Goal: Task Accomplishment & Management: Use online tool/utility

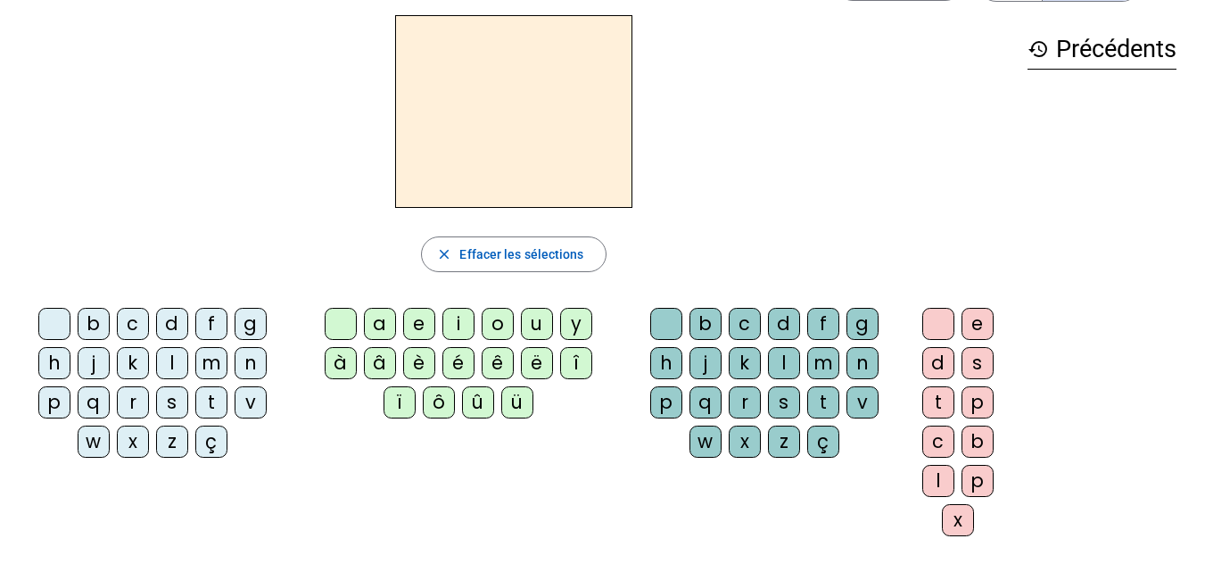
scroll to position [89, 0]
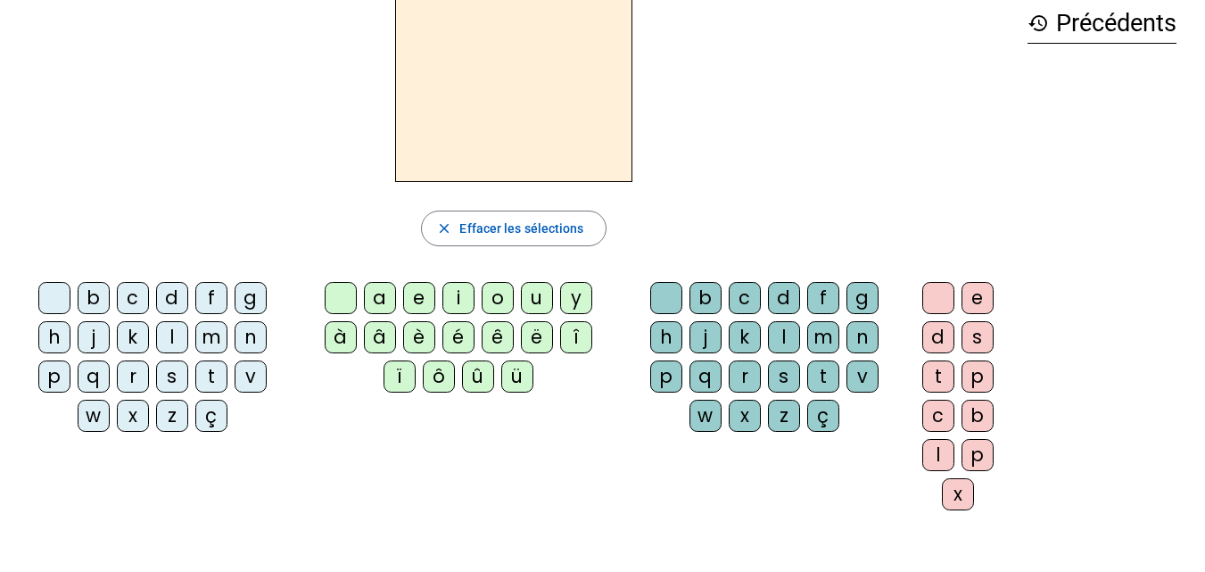
click at [92, 291] on div "b" at bounding box center [94, 298] width 32 height 32
click at [93, 294] on div "b" at bounding box center [94, 298] width 32 height 32
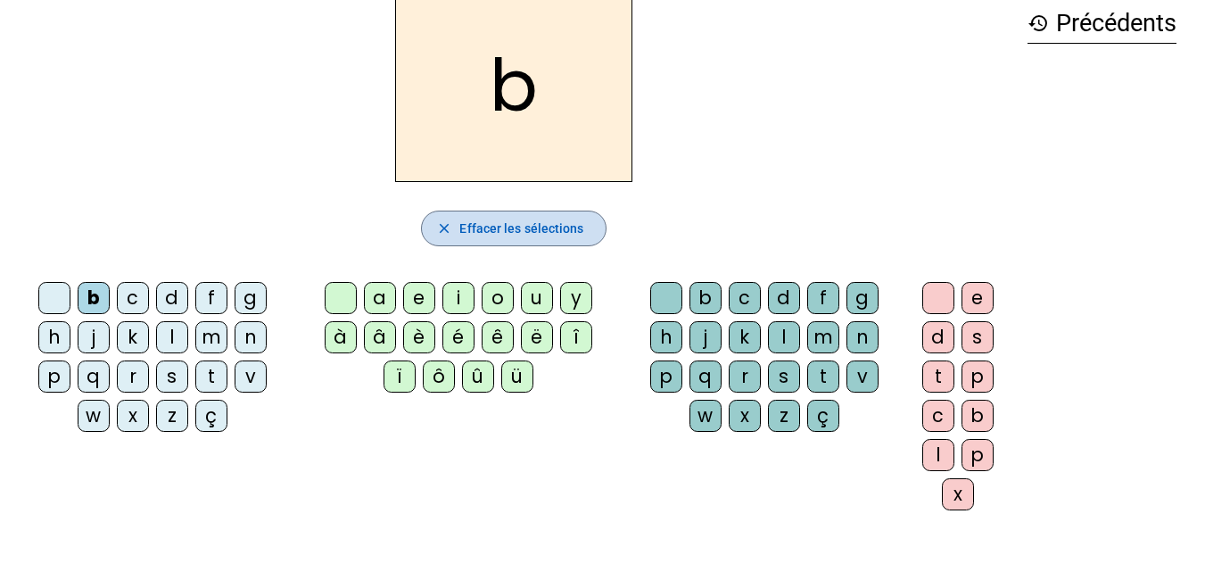
click at [540, 231] on span "Effacer les sélections" at bounding box center [521, 228] width 124 height 21
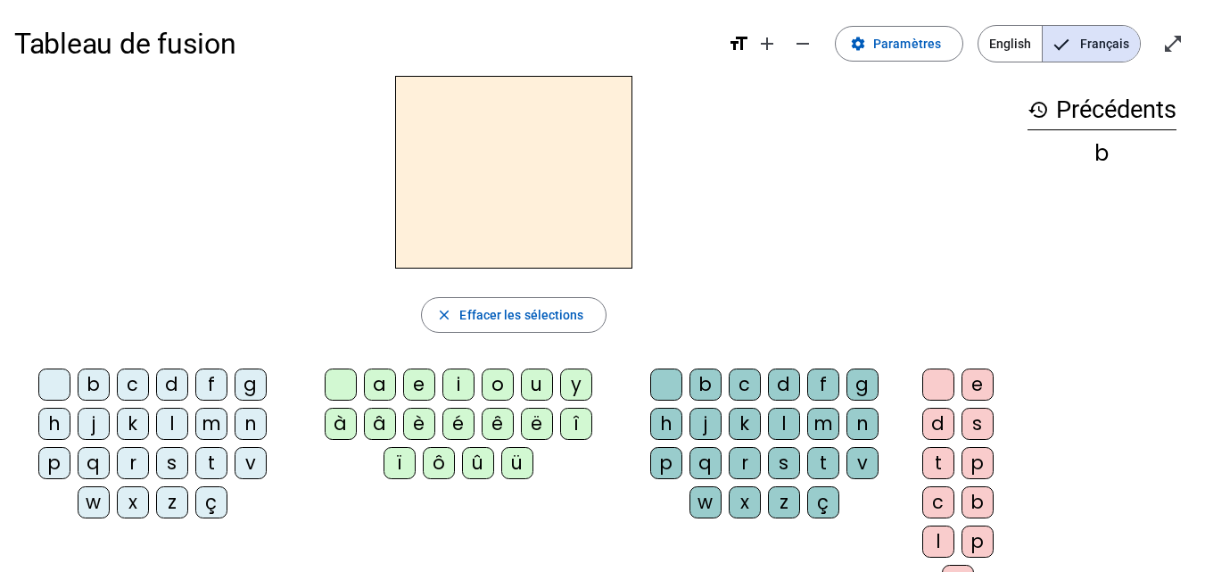
scroll to position [0, 0]
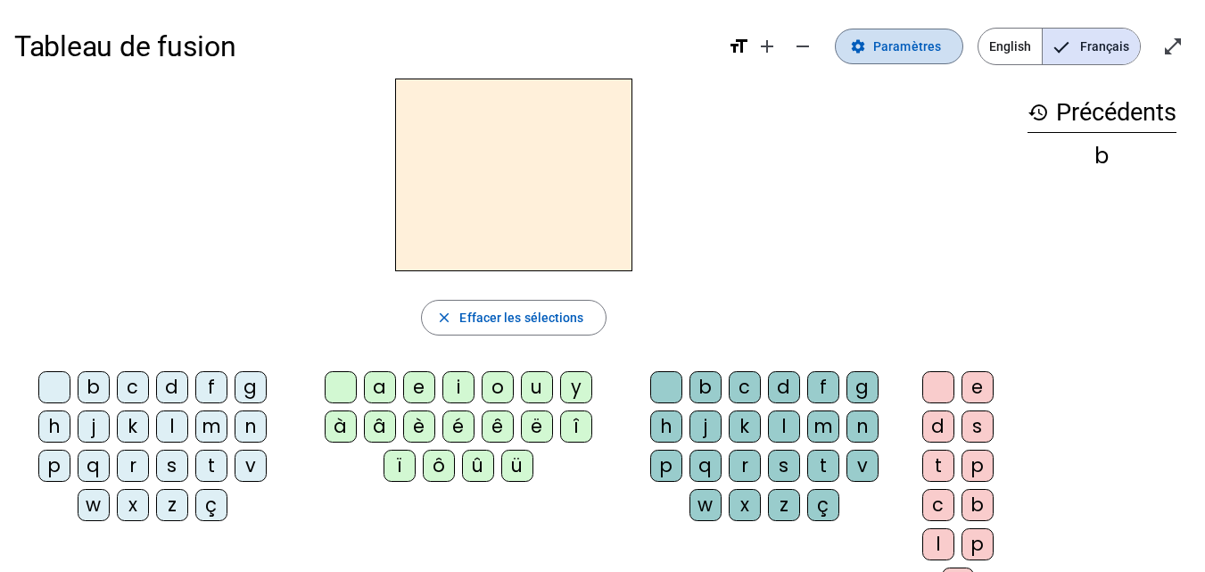
click at [898, 39] on span "Paramètres" at bounding box center [907, 46] width 68 height 21
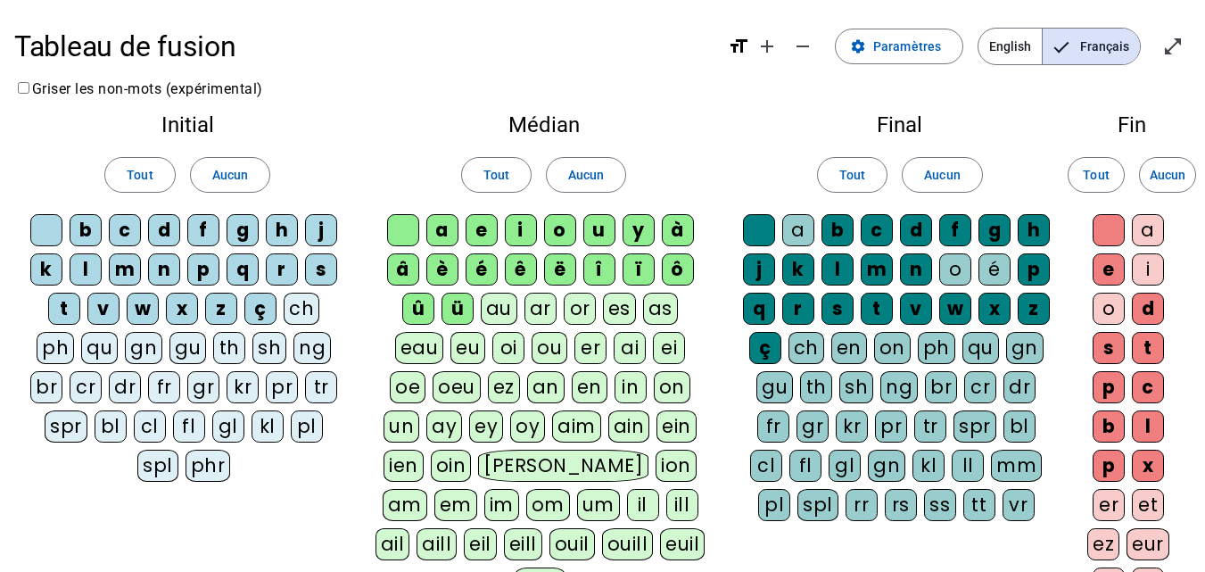
click at [78, 232] on div "b" at bounding box center [86, 230] width 32 height 32
click at [131, 232] on div "c" at bounding box center [125, 230] width 32 height 32
click at [161, 230] on div "d" at bounding box center [164, 230] width 32 height 32
click at [196, 233] on div "f" at bounding box center [203, 230] width 32 height 32
click at [244, 229] on div "g" at bounding box center [243, 230] width 32 height 32
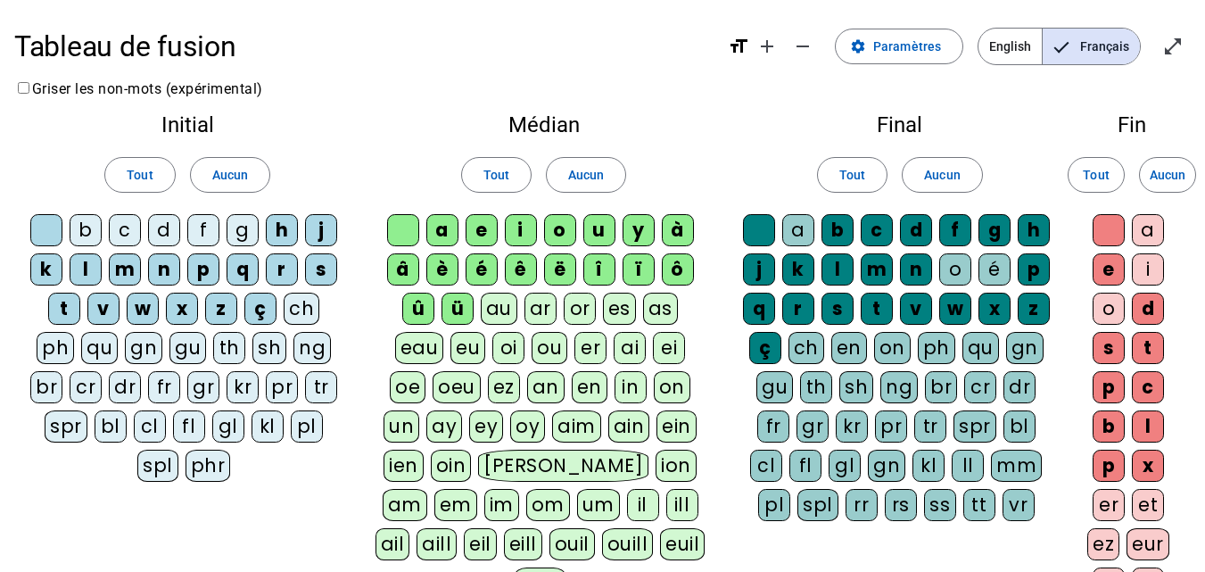
click at [275, 224] on div "h" at bounding box center [282, 230] width 32 height 32
click at [316, 228] on div "j" at bounding box center [321, 230] width 32 height 32
click at [316, 262] on div "s" at bounding box center [321, 269] width 32 height 32
click at [282, 265] on div "r" at bounding box center [282, 269] width 32 height 32
click at [249, 276] on div "q" at bounding box center [243, 269] width 32 height 32
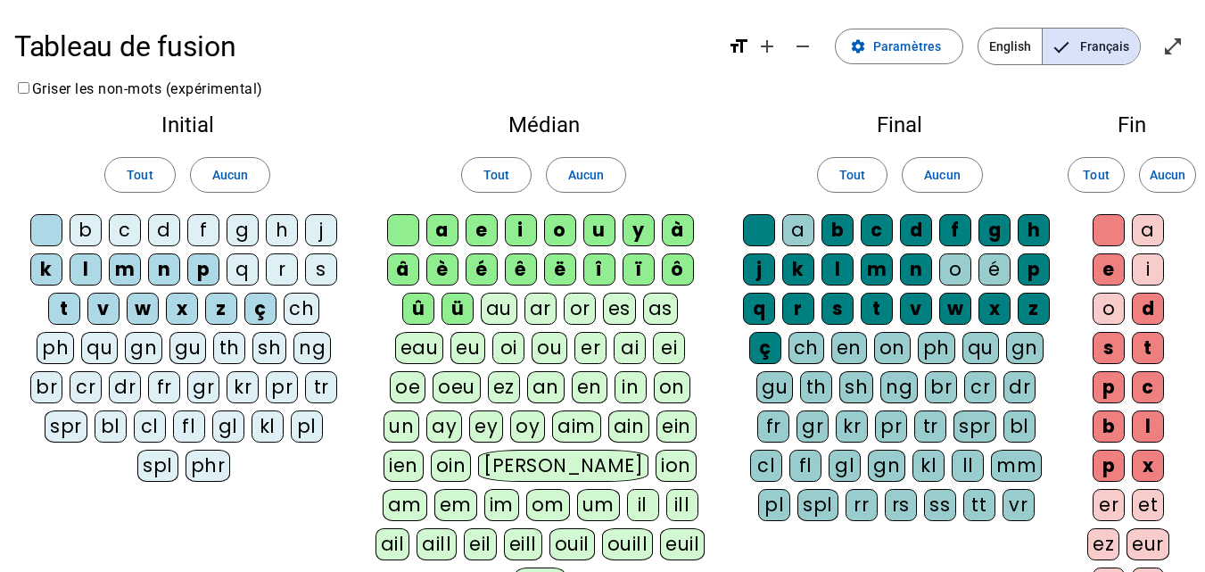
click at [196, 268] on div "p" at bounding box center [203, 269] width 32 height 32
click at [166, 262] on div "n" at bounding box center [164, 269] width 32 height 32
click at [128, 268] on div "m" at bounding box center [125, 269] width 32 height 32
click at [85, 277] on div "l" at bounding box center [86, 269] width 32 height 32
click at [44, 270] on div "k" at bounding box center [46, 269] width 32 height 32
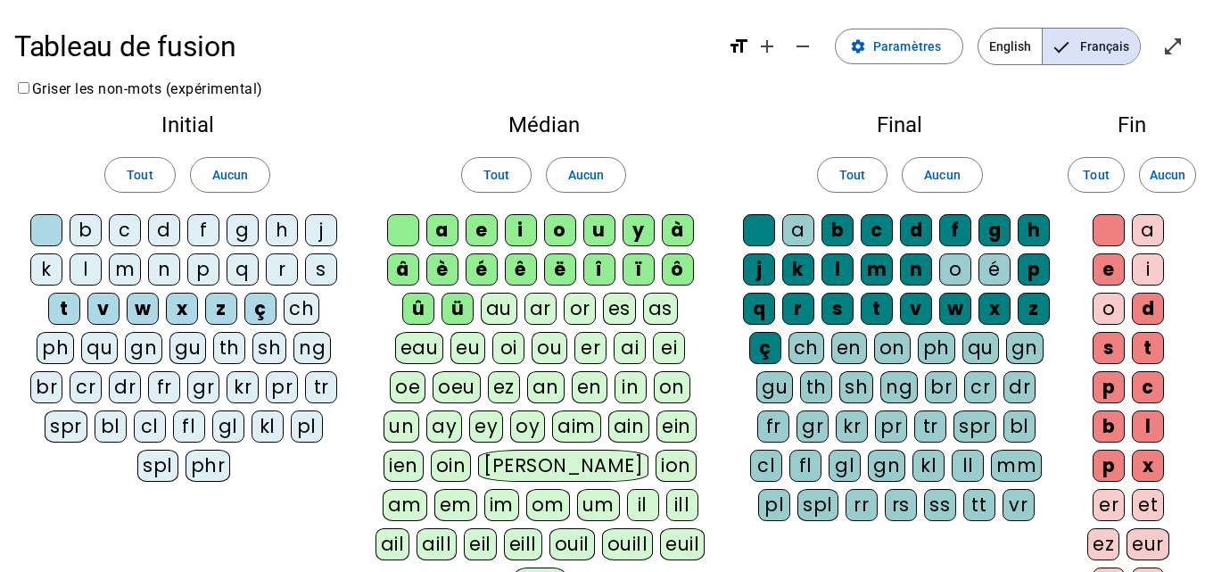
click at [73, 301] on div "t" at bounding box center [64, 309] width 32 height 32
click at [102, 305] on div "v" at bounding box center [103, 309] width 32 height 32
click at [131, 299] on div "w" at bounding box center [143, 309] width 32 height 32
click at [181, 307] on div "x" at bounding box center [182, 309] width 32 height 32
click at [217, 307] on div "z" at bounding box center [221, 309] width 32 height 32
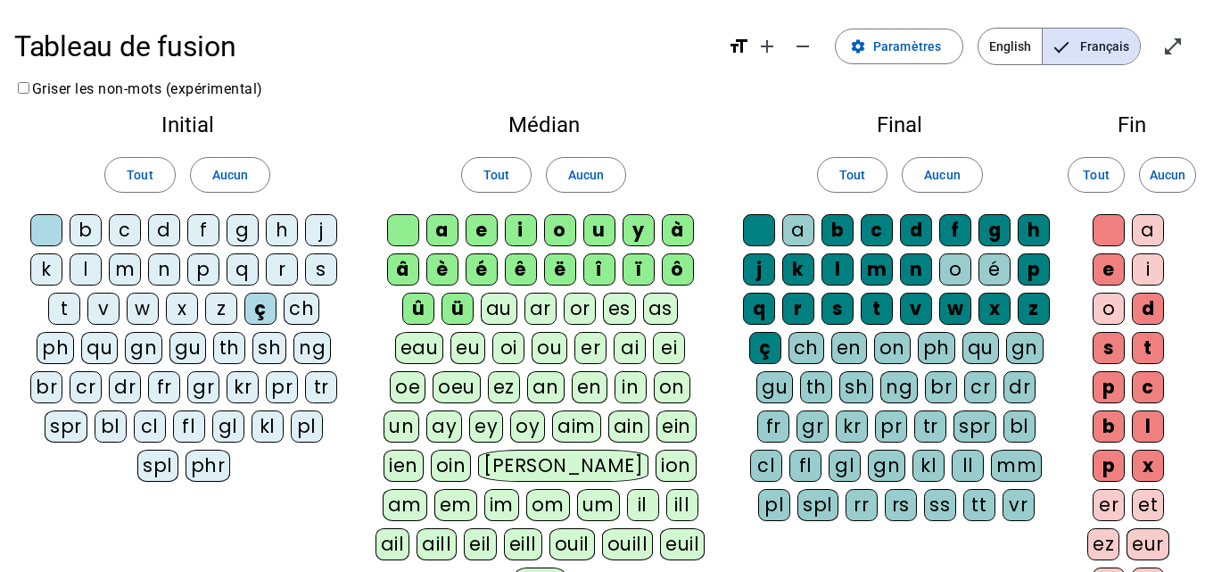
click at [436, 225] on div "a" at bounding box center [442, 230] width 32 height 32
click at [478, 227] on div "e" at bounding box center [482, 230] width 32 height 32
click at [523, 232] on div "i" at bounding box center [521, 230] width 32 height 32
click at [553, 229] on div "o" at bounding box center [560, 230] width 32 height 32
click at [603, 220] on div "u" at bounding box center [599, 230] width 32 height 32
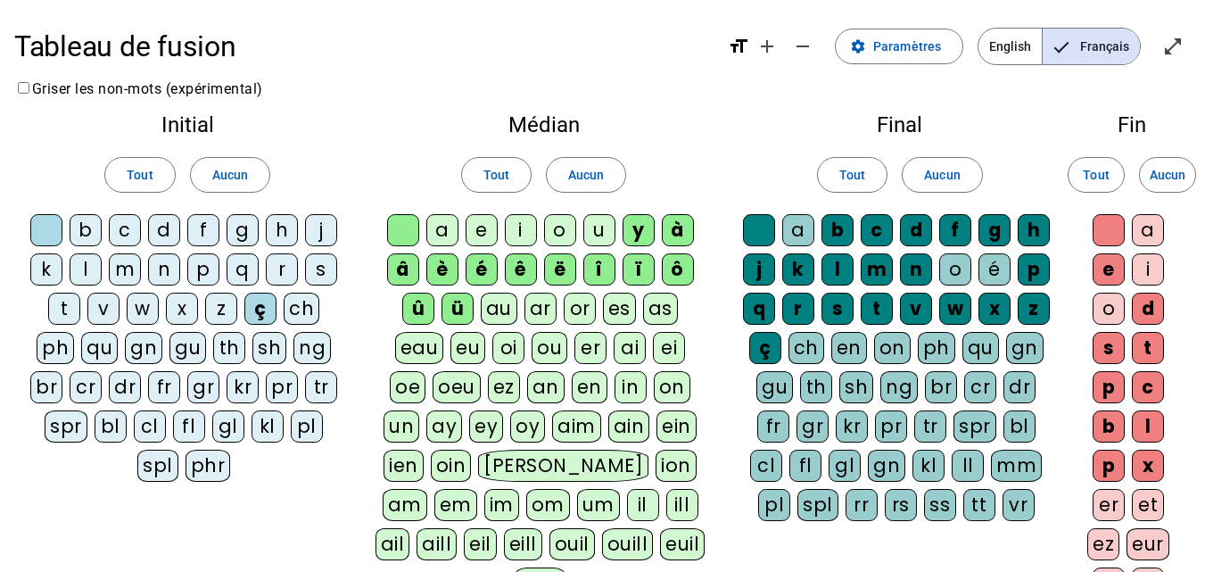
click at [483, 267] on div "é" at bounding box center [482, 269] width 32 height 32
click at [841, 219] on div "b" at bounding box center [838, 230] width 32 height 32
click at [880, 229] on div "c" at bounding box center [877, 230] width 32 height 32
click at [908, 236] on div "d" at bounding box center [916, 230] width 32 height 32
click at [959, 229] on div "f" at bounding box center [955, 230] width 32 height 32
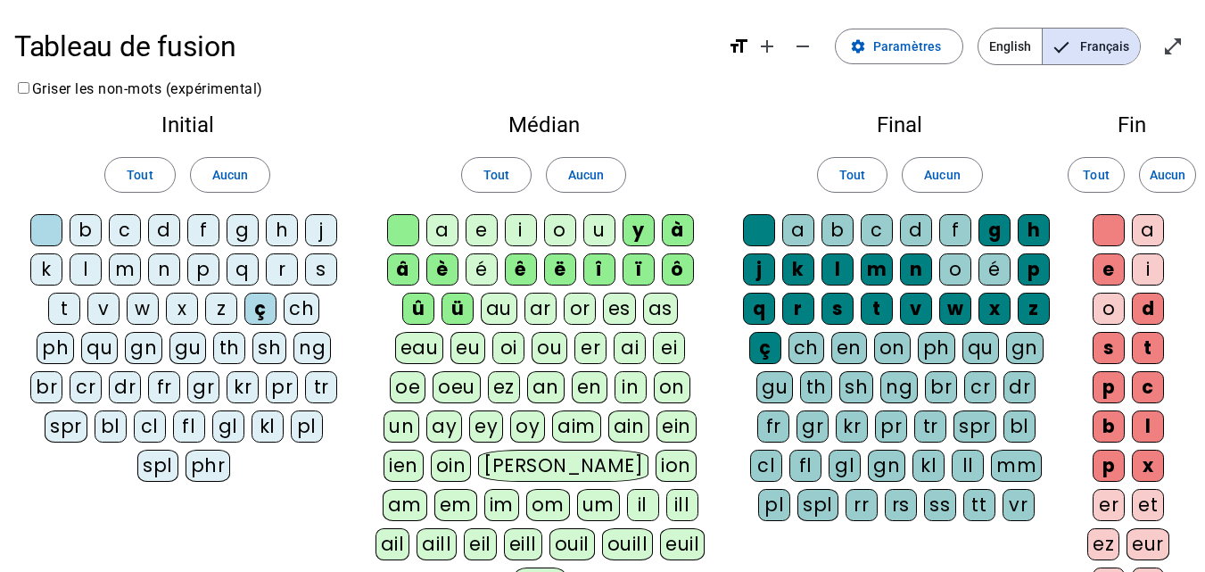
click at [990, 233] on div "g" at bounding box center [995, 230] width 32 height 32
click at [1035, 224] on div "h" at bounding box center [1034, 230] width 32 height 32
click at [1035, 268] on div "p" at bounding box center [1034, 269] width 32 height 32
click at [911, 262] on div "n" at bounding box center [916, 269] width 32 height 32
click at [877, 264] on div "m" at bounding box center [877, 269] width 32 height 32
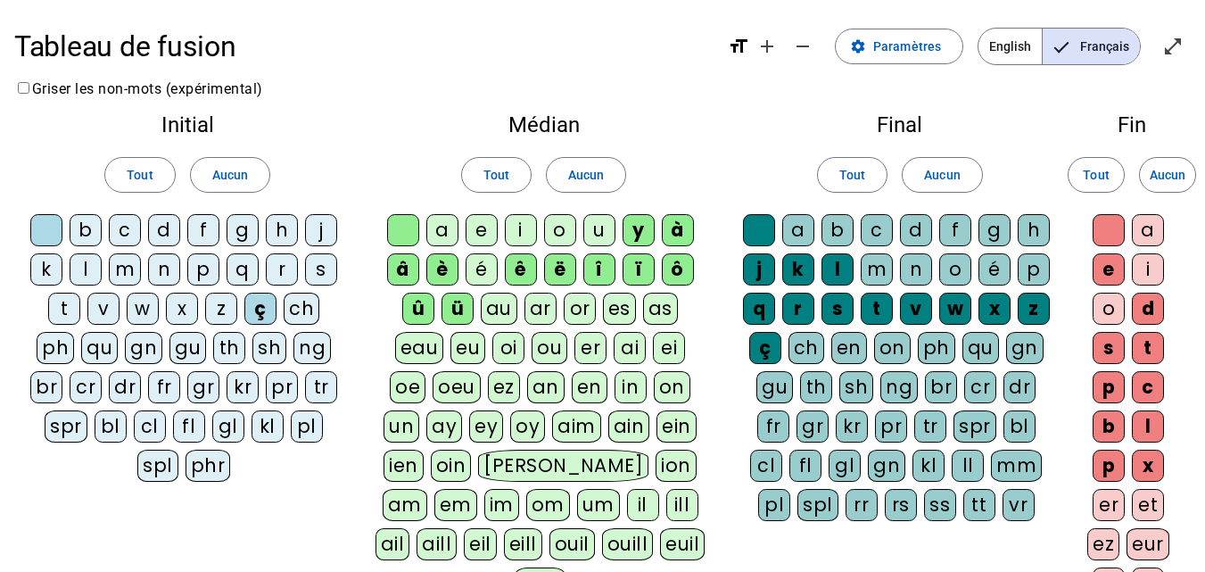
click at [830, 268] on div "l" at bounding box center [838, 269] width 32 height 32
click at [802, 268] on div "k" at bounding box center [798, 269] width 32 height 32
click at [755, 270] on div "j" at bounding box center [759, 269] width 32 height 32
click at [756, 302] on div "q" at bounding box center [759, 309] width 32 height 32
click at [788, 300] on div "r" at bounding box center [798, 309] width 32 height 32
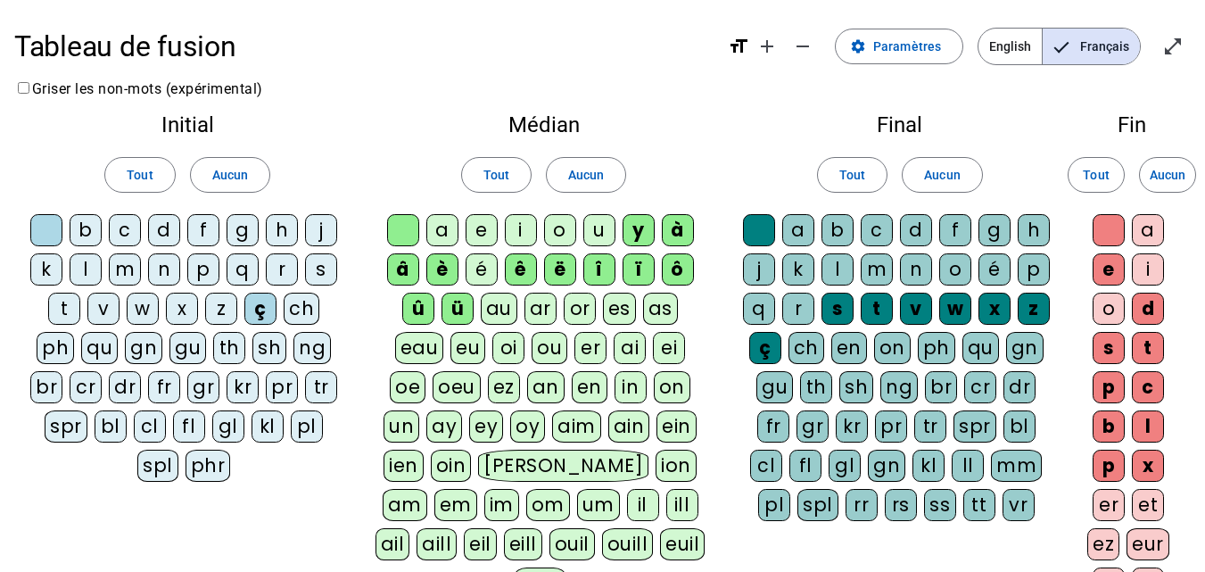
click at [844, 300] on div "s" at bounding box center [838, 309] width 32 height 32
click at [874, 297] on div "t" at bounding box center [877, 309] width 32 height 32
click at [921, 297] on div "v" at bounding box center [916, 309] width 32 height 32
click at [962, 298] on div "w" at bounding box center [955, 309] width 32 height 32
click at [982, 302] on div "x" at bounding box center [995, 309] width 32 height 32
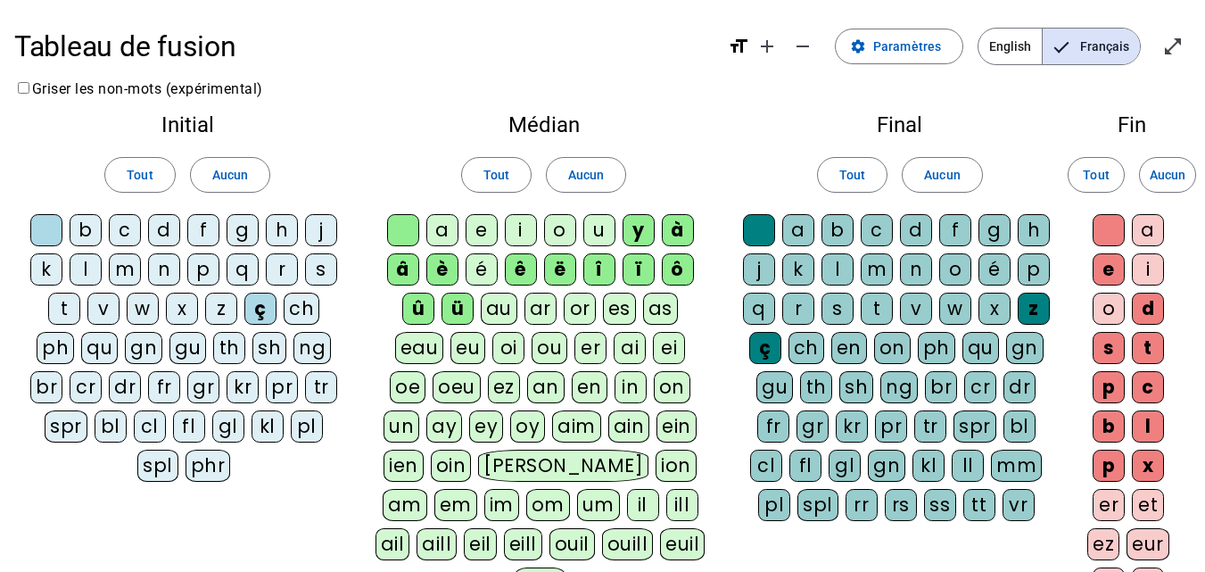
click at [1037, 308] on div "z" at bounding box center [1034, 309] width 32 height 32
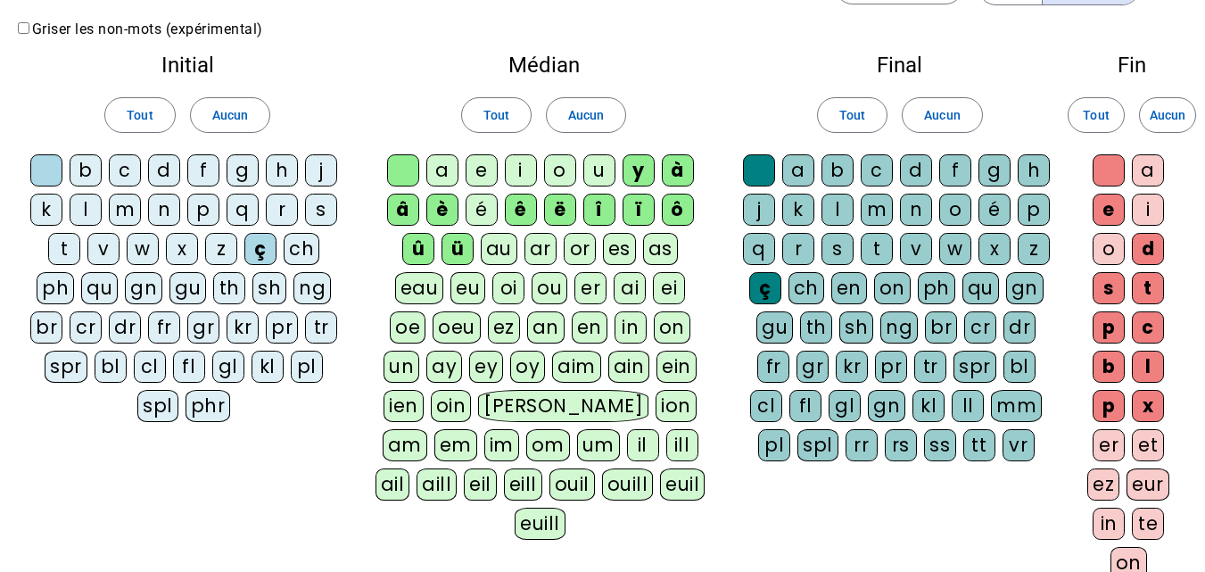
scroll to position [89, 0]
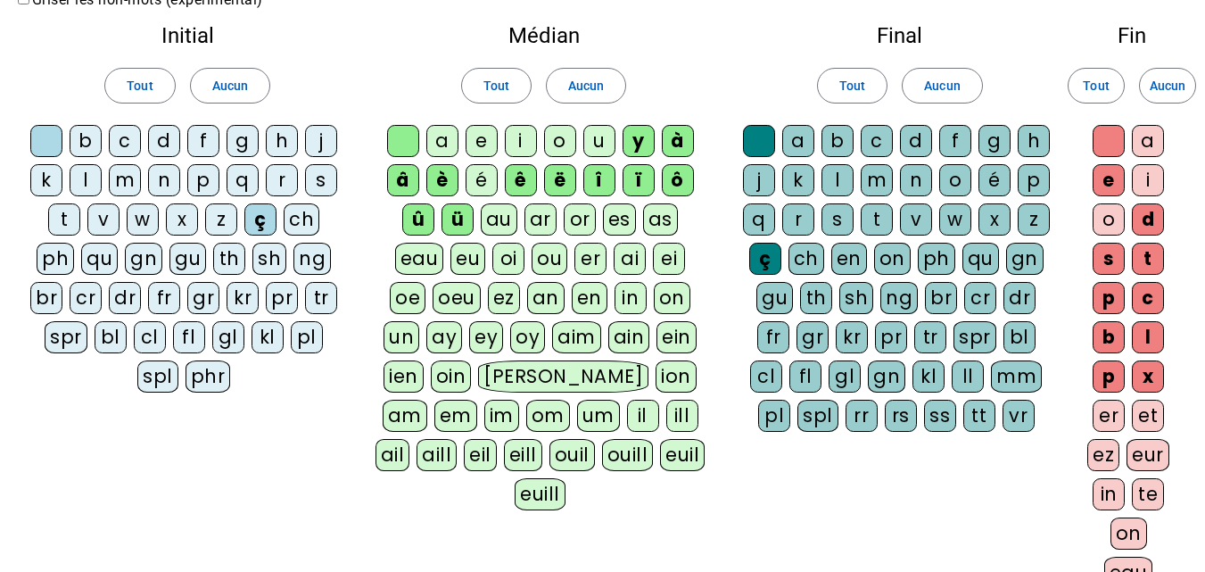
click at [1109, 181] on div "e" at bounding box center [1109, 180] width 32 height 32
click at [1155, 256] on div "t" at bounding box center [1148, 259] width 32 height 32
click at [1103, 253] on div "s" at bounding box center [1109, 259] width 32 height 32
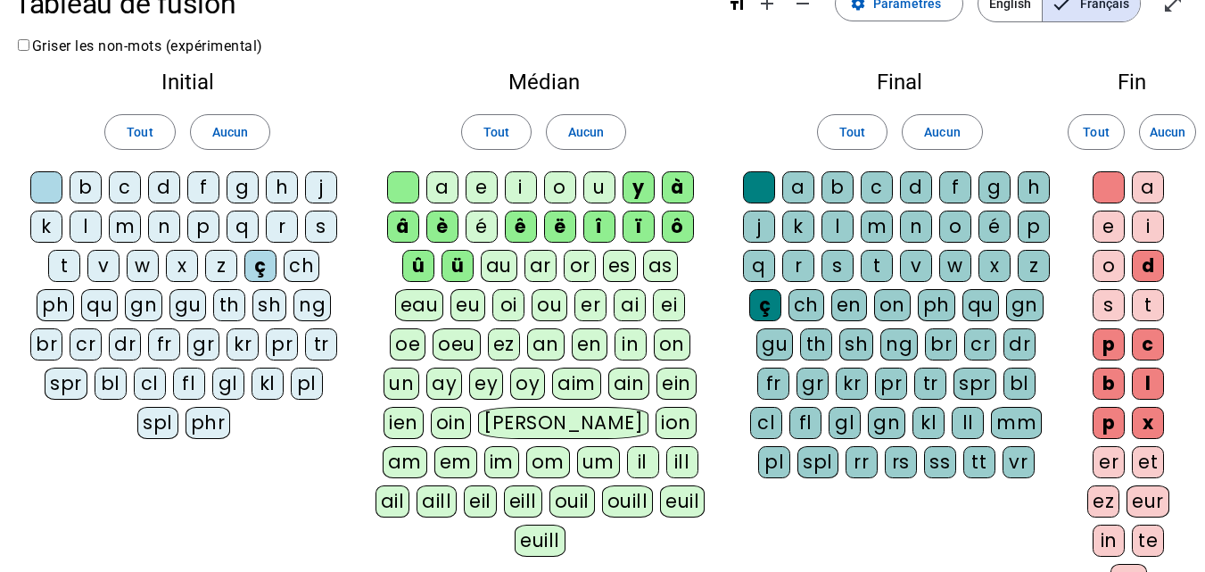
scroll to position [0, 0]
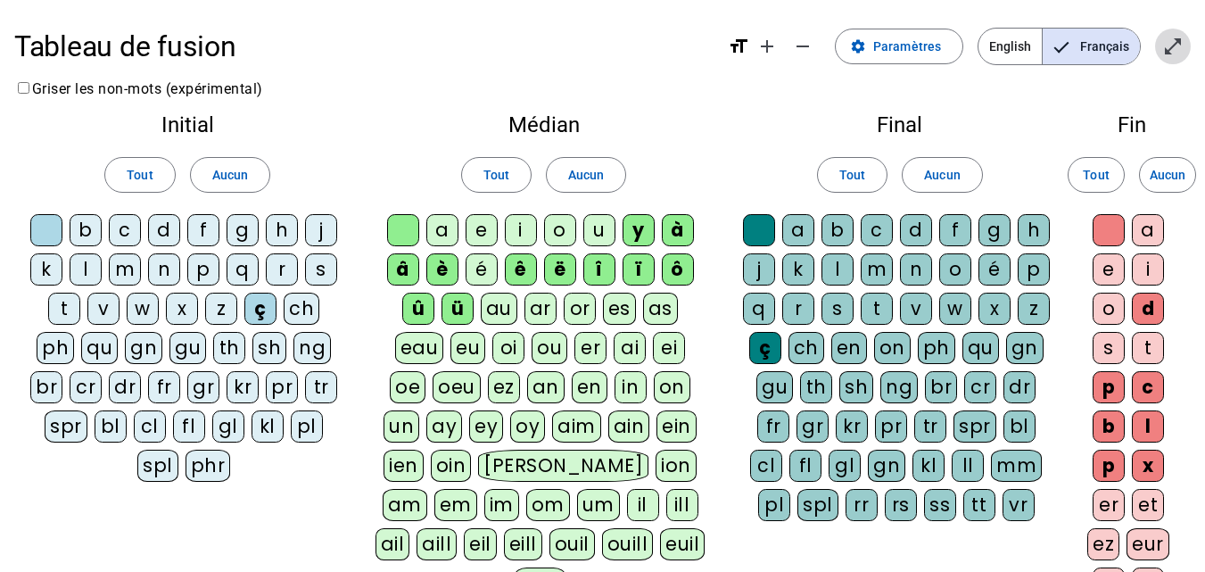
click at [1170, 43] on mat-icon "open_in_full" at bounding box center [1173, 46] width 21 height 21
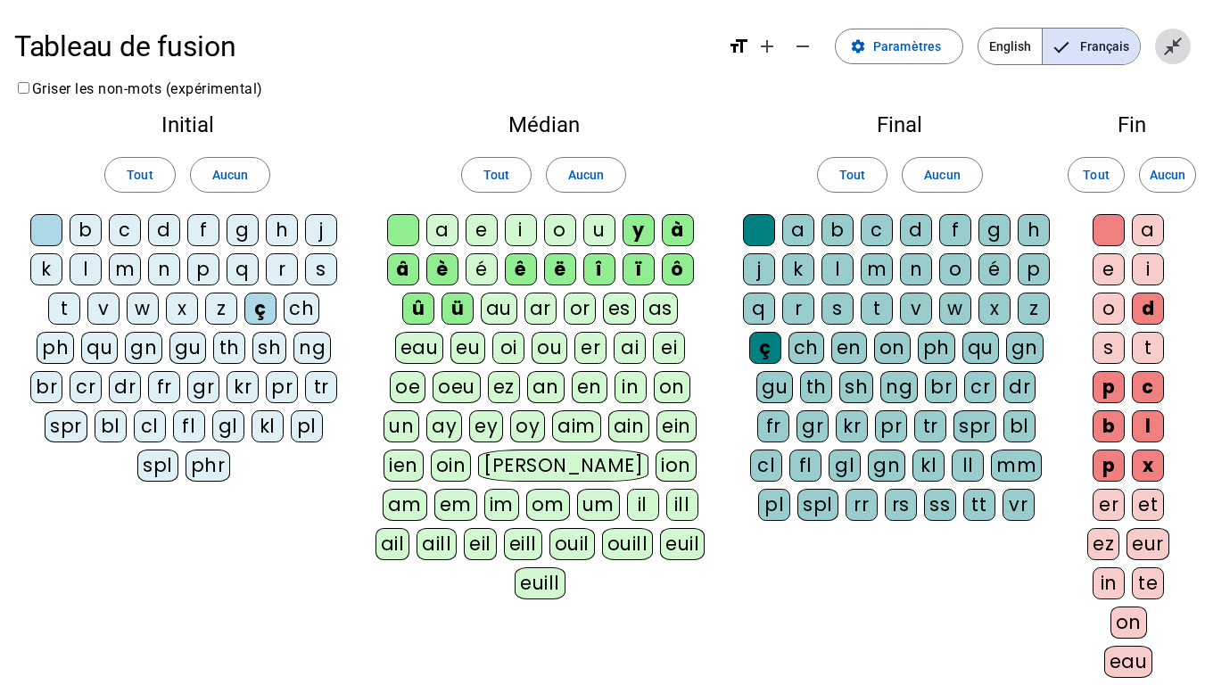
click at [1163, 43] on mat-icon "close_fullscreen" at bounding box center [1173, 46] width 21 height 21
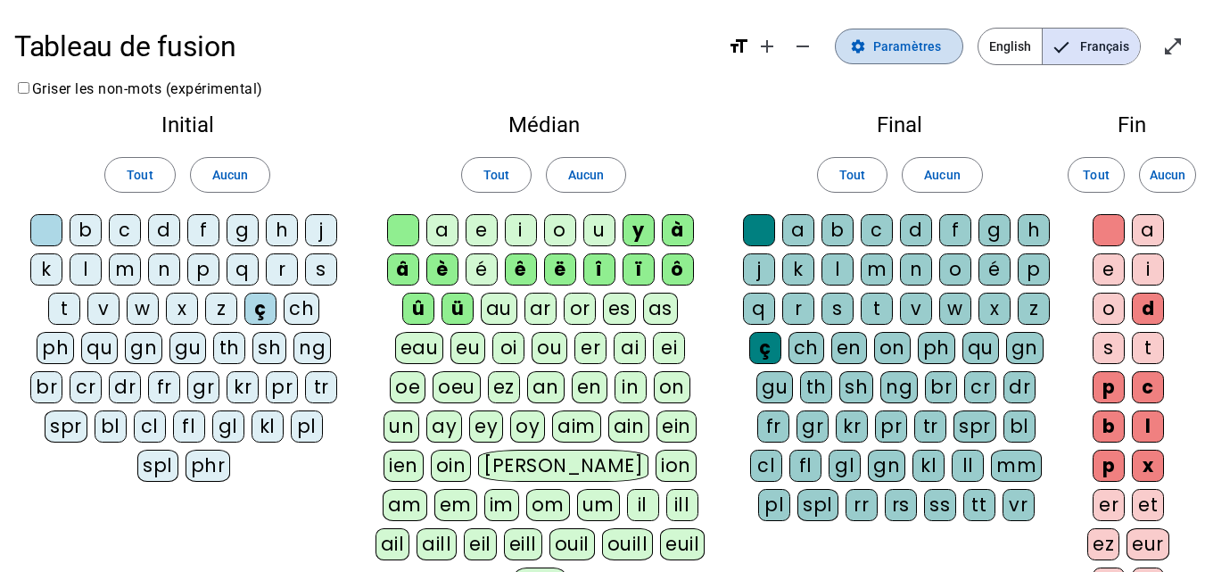
click at [885, 43] on span "Paramètres" at bounding box center [907, 46] width 68 height 21
click at [856, 43] on mat-icon "settings" at bounding box center [858, 46] width 16 height 16
click at [1080, 45] on span "Français" at bounding box center [1091, 47] width 97 height 36
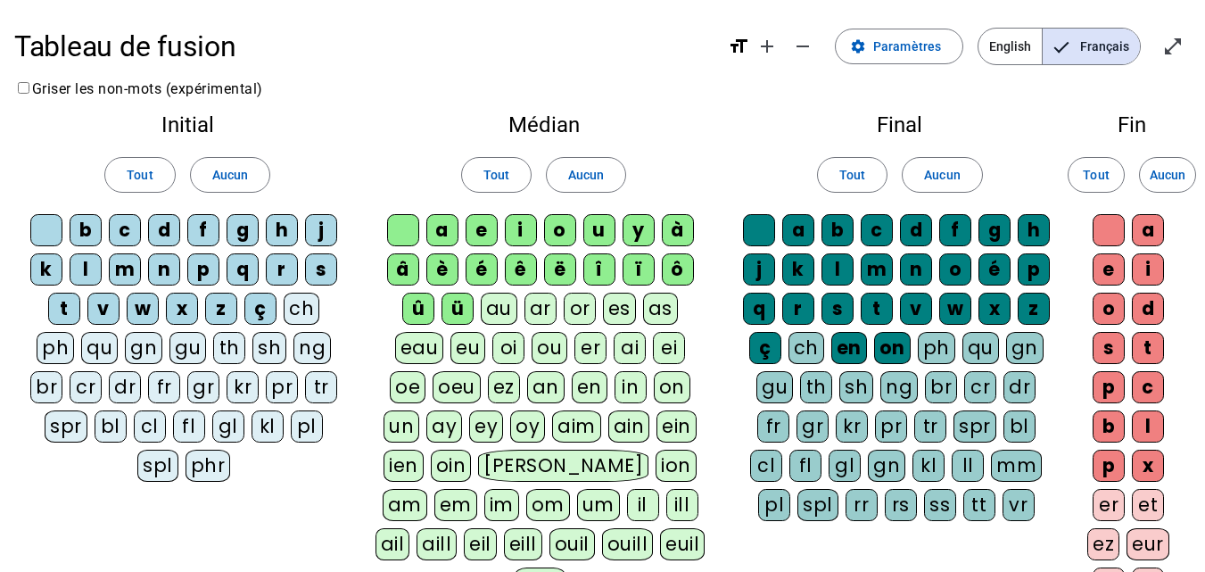
click at [1080, 45] on span "Français" at bounding box center [1091, 47] width 97 height 36
click at [157, 165] on span at bounding box center [139, 174] width 69 height 43
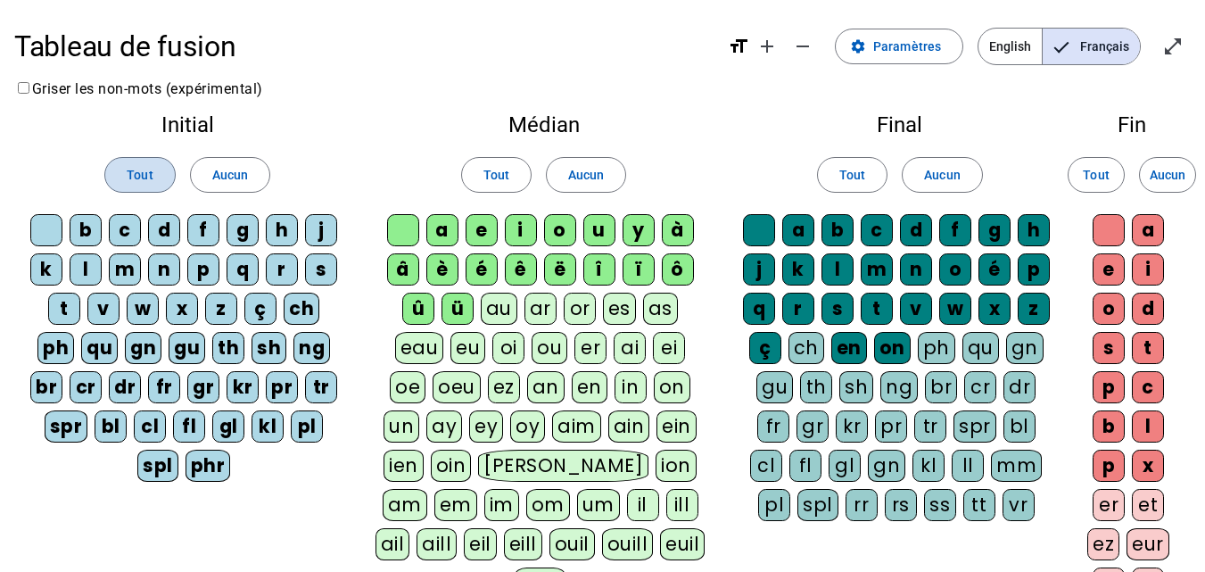
click at [153, 175] on span at bounding box center [139, 174] width 69 height 43
click at [491, 162] on span at bounding box center [496, 174] width 69 height 43
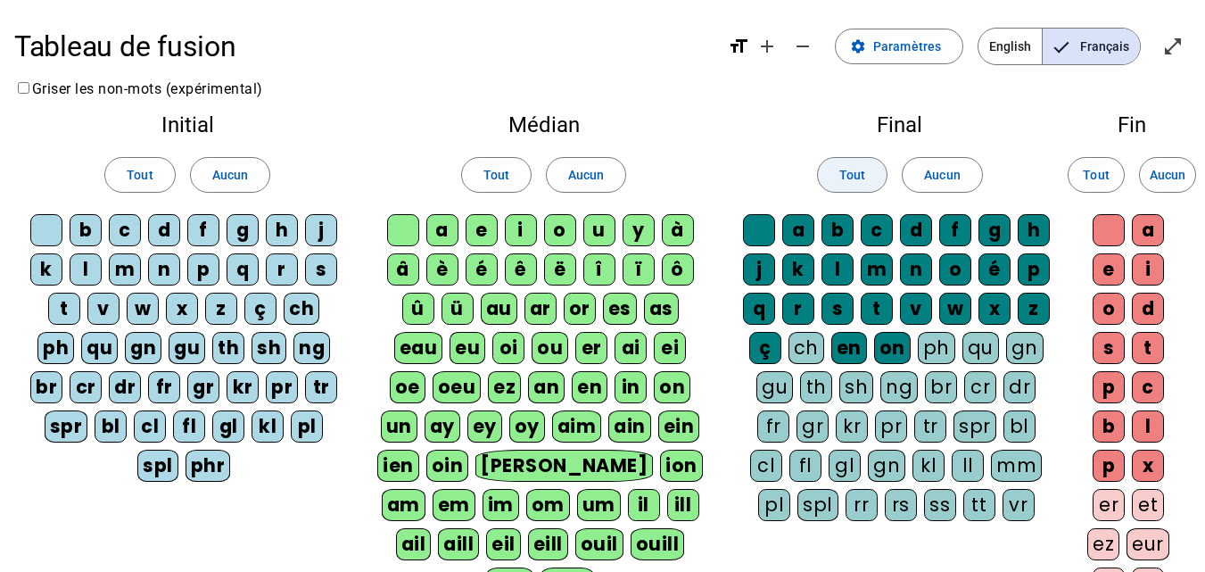
click at [832, 164] on span at bounding box center [852, 174] width 69 height 43
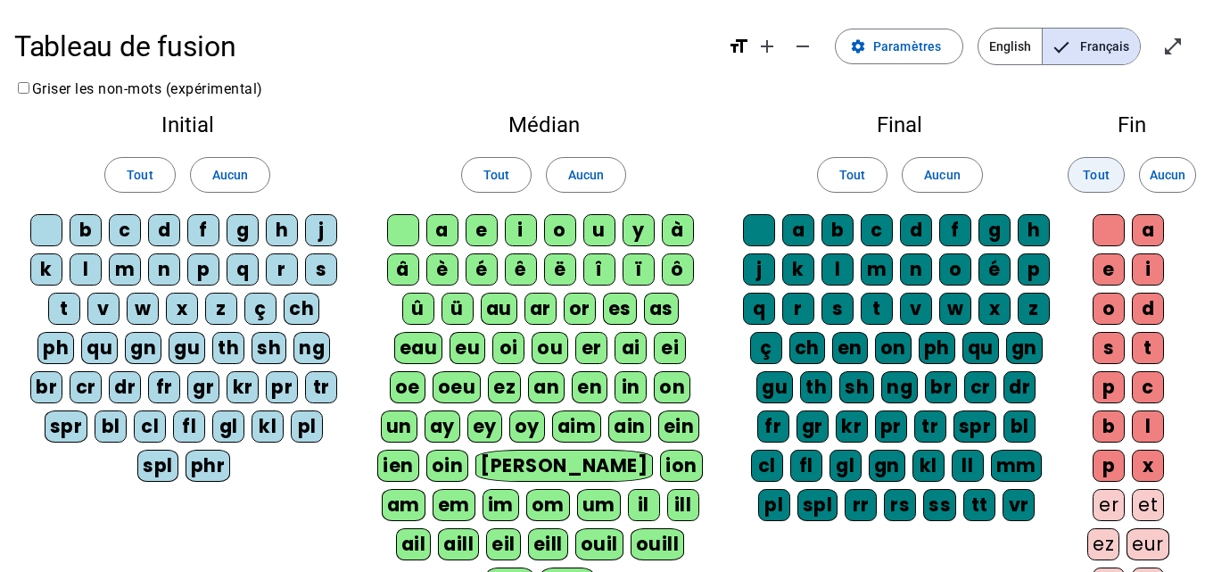
click at [1091, 179] on span "Tout" at bounding box center [1096, 174] width 26 height 21
click at [185, 46] on h1 "Tableau de fusion" at bounding box center [363, 46] width 699 height 57
click at [741, 43] on mat-icon "format_size" at bounding box center [738, 46] width 21 height 21
click at [245, 54] on h1 "Tableau de fusion" at bounding box center [363, 46] width 699 height 57
click at [155, 57] on h1 "Tableau de fusion" at bounding box center [363, 46] width 699 height 57
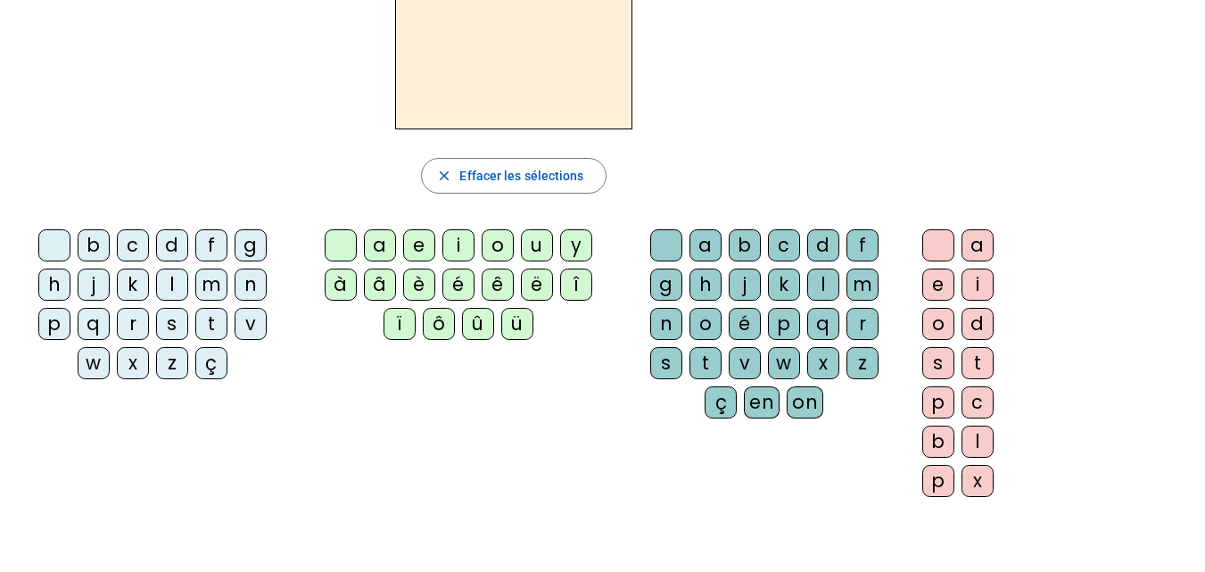
scroll to position [89, 0]
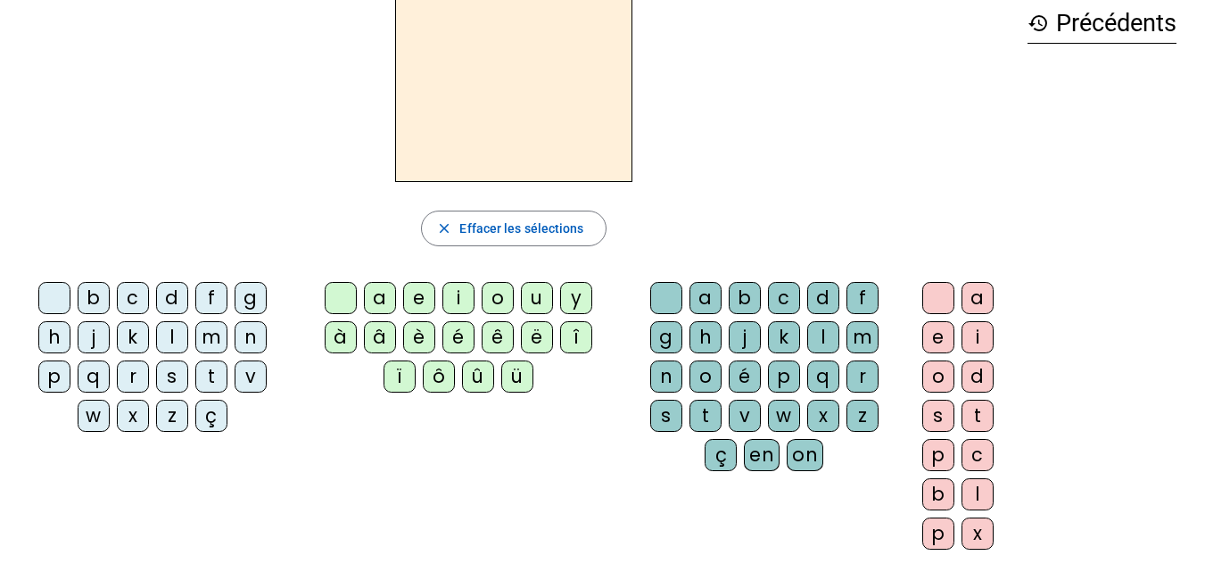
click at [453, 337] on div "é" at bounding box center [459, 337] width 32 height 32
click at [132, 300] on div "c" at bounding box center [133, 298] width 32 height 32
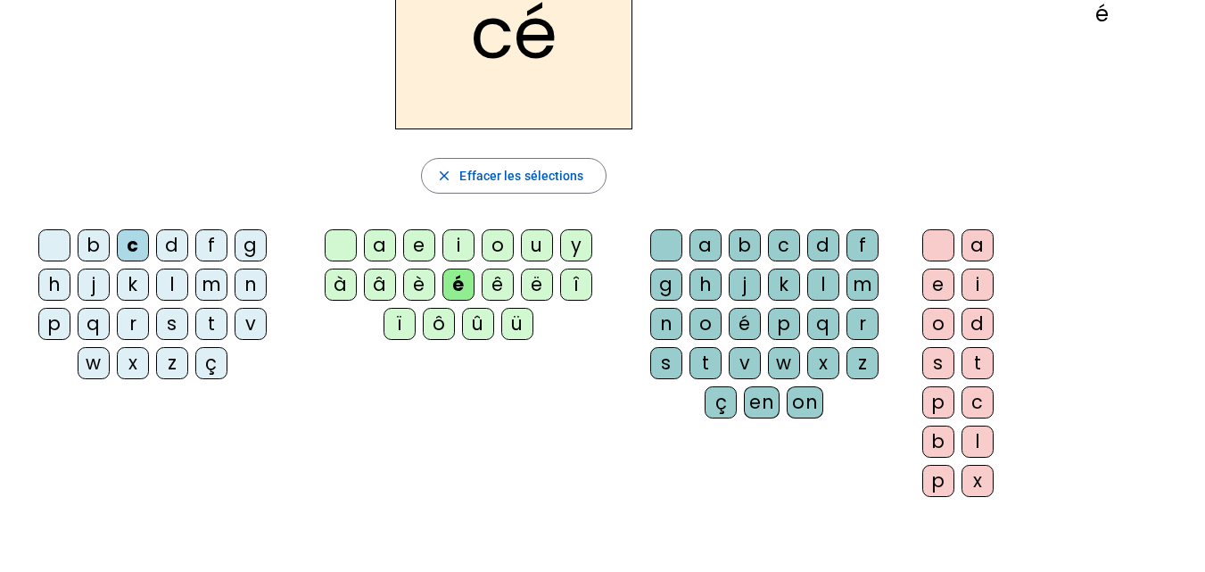
scroll to position [0, 0]
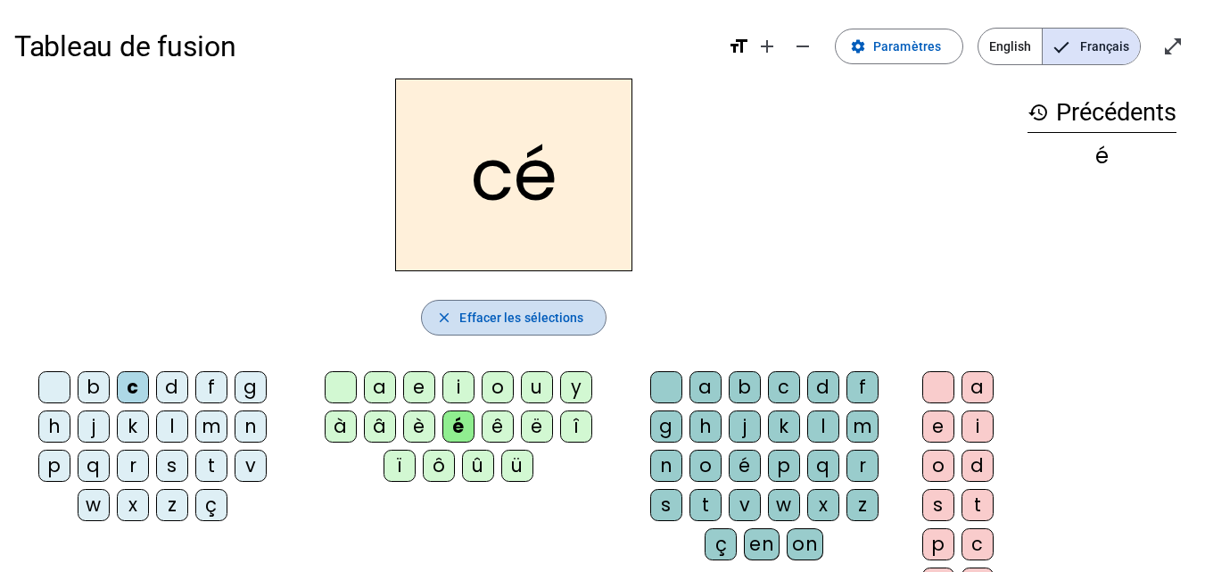
click at [479, 322] on span "Effacer les sélections" at bounding box center [521, 317] width 124 height 21
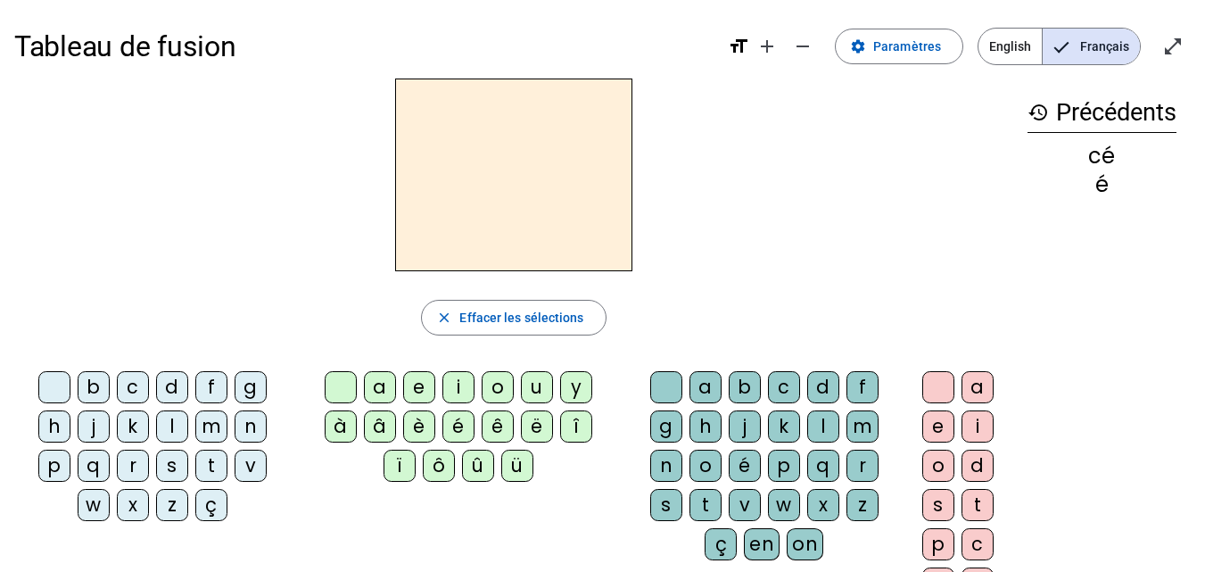
click at [219, 422] on div "m" at bounding box center [211, 426] width 32 height 32
click at [379, 393] on div "a" at bounding box center [380, 387] width 32 height 32
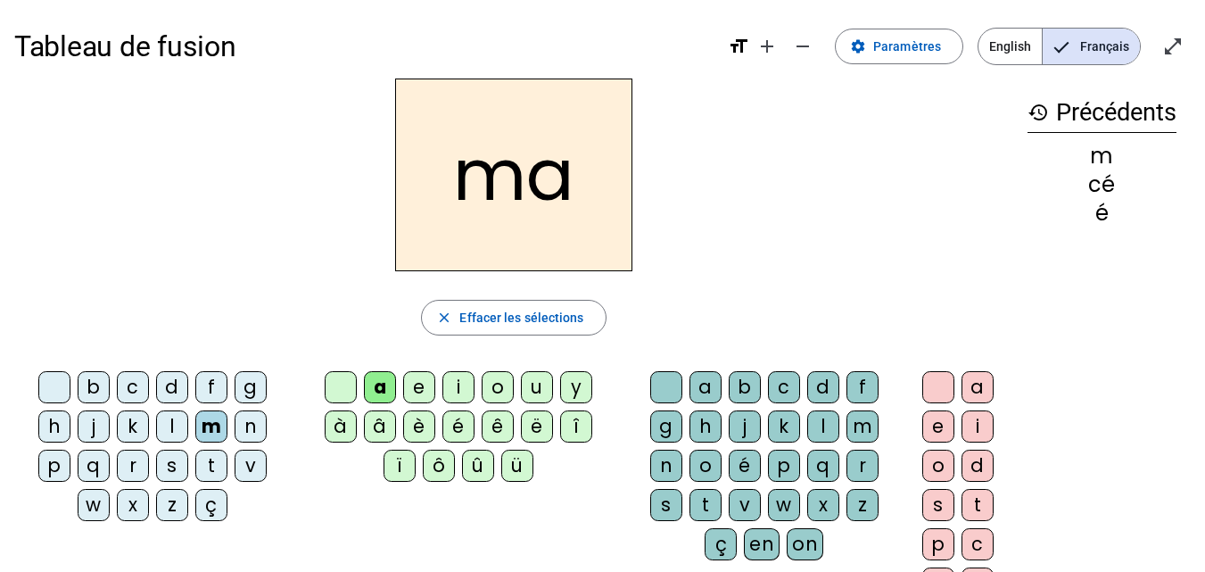
click at [815, 417] on div "l" at bounding box center [823, 426] width 32 height 32
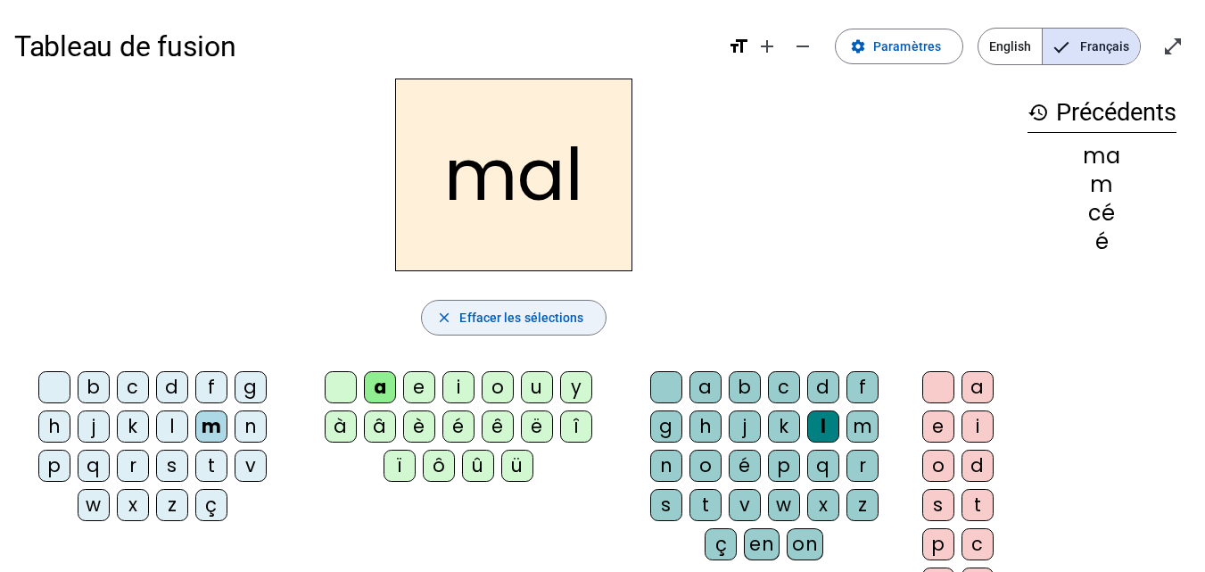
click at [575, 327] on span "Effacer les sélections" at bounding box center [521, 317] width 124 height 21
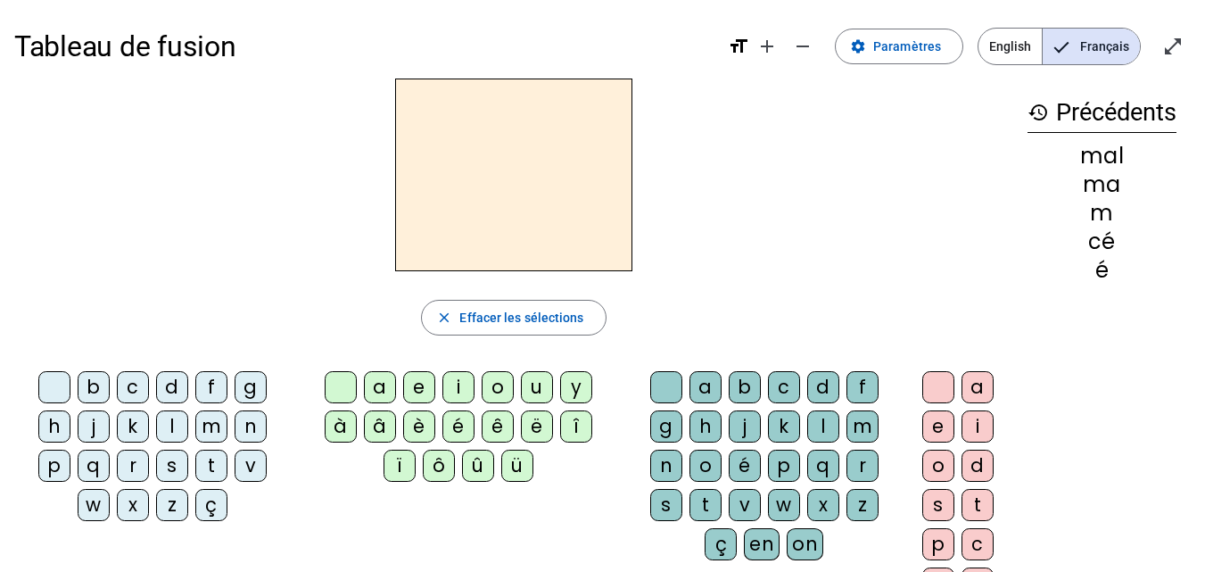
click at [178, 427] on div "l" at bounding box center [172, 426] width 32 height 32
click at [388, 383] on div "a" at bounding box center [380, 387] width 32 height 32
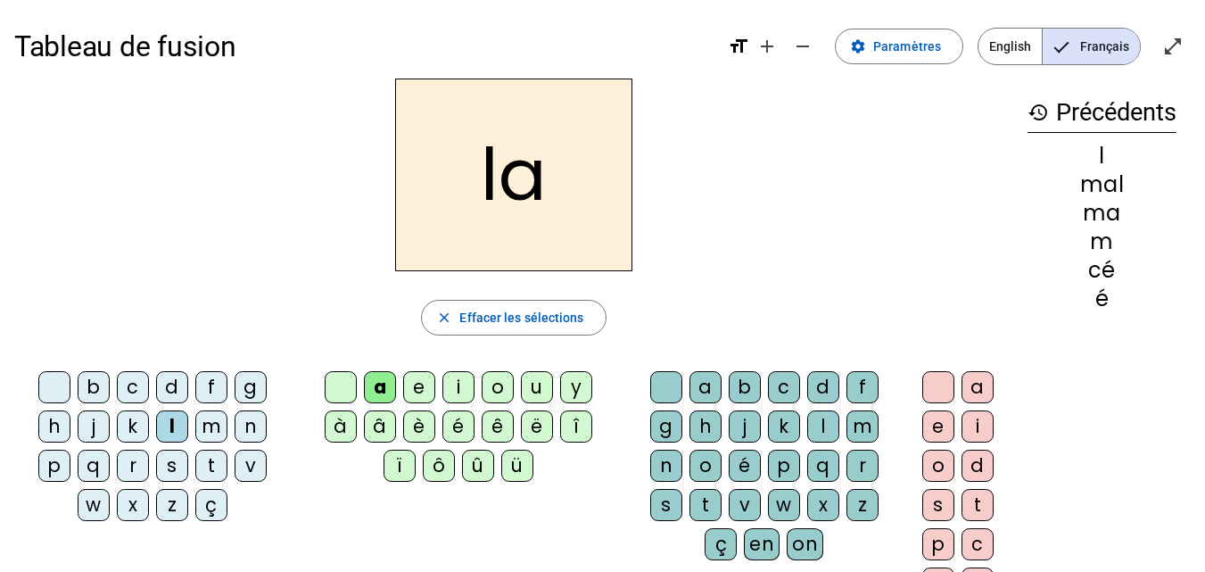
click at [748, 504] on div "v" at bounding box center [745, 505] width 32 height 32
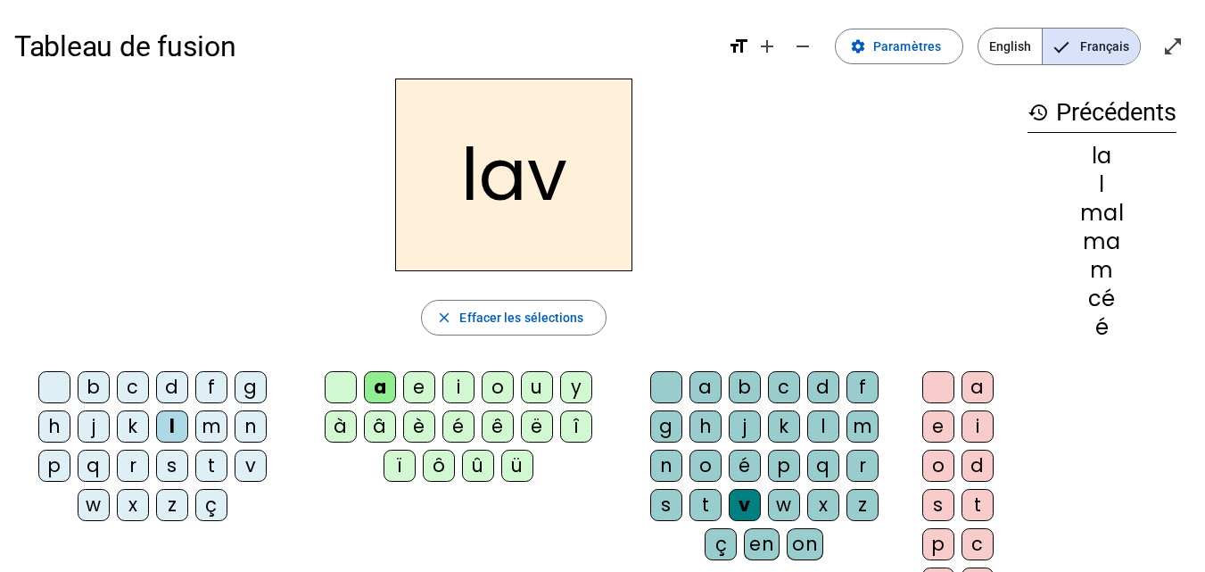
click at [935, 418] on div "e" at bounding box center [939, 426] width 32 height 32
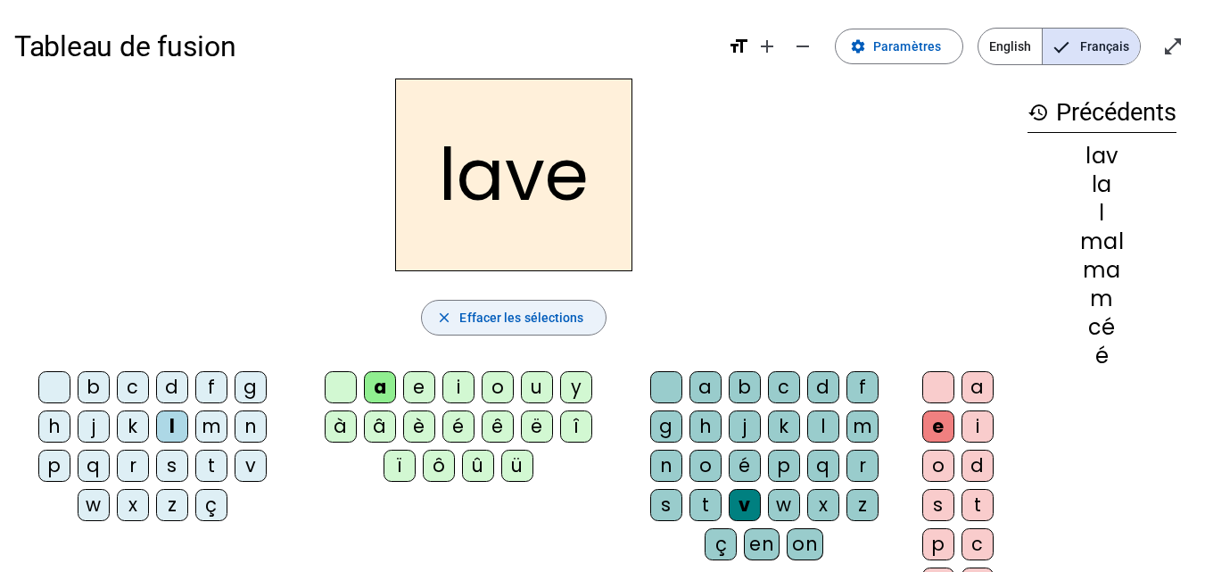
click at [483, 316] on span "Effacer les sélections" at bounding box center [521, 317] width 124 height 21
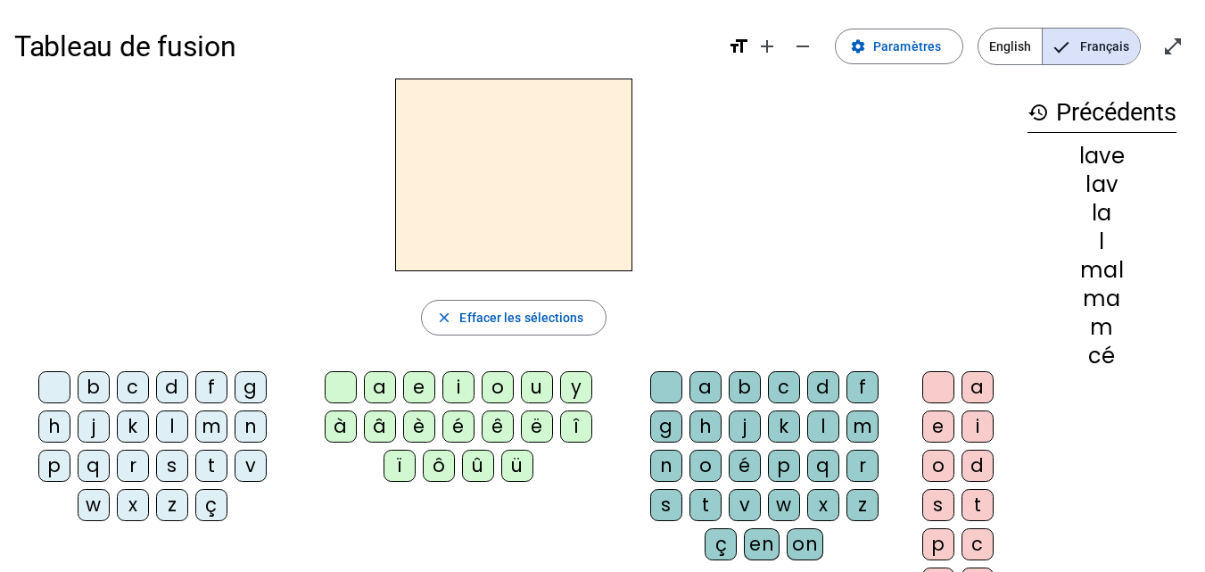
click at [168, 424] on div "l" at bounding box center [172, 426] width 32 height 32
drag, startPoint x: 372, startPoint y: 385, endPoint x: 395, endPoint y: 393, distance: 24.9
click at [372, 385] on div "a" at bounding box center [380, 387] width 32 height 32
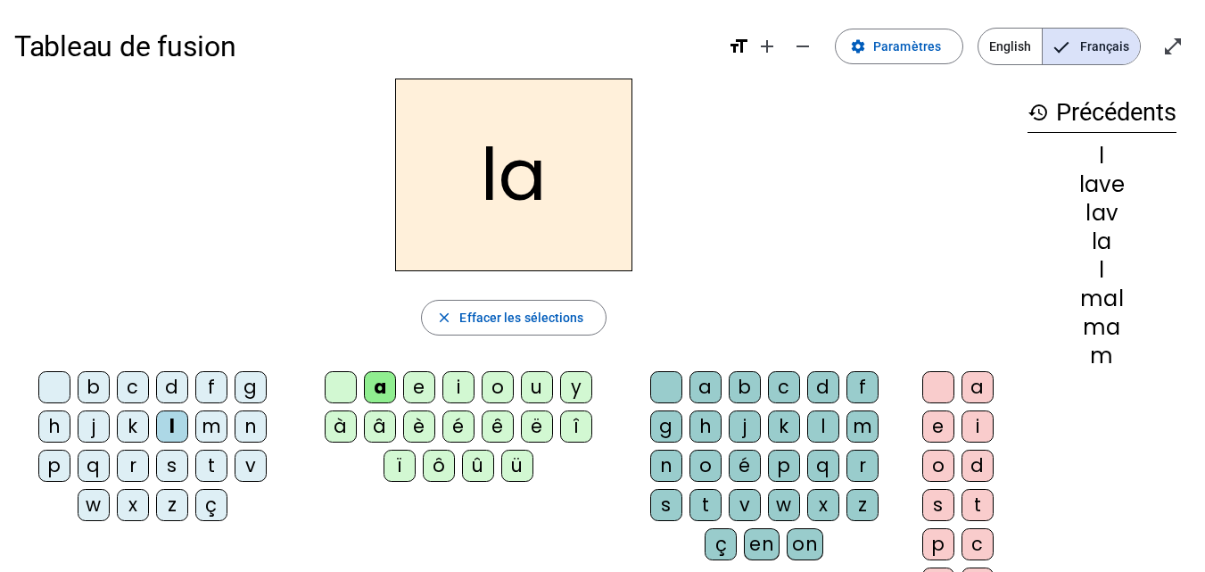
click at [751, 497] on div "v" at bounding box center [745, 505] width 32 height 32
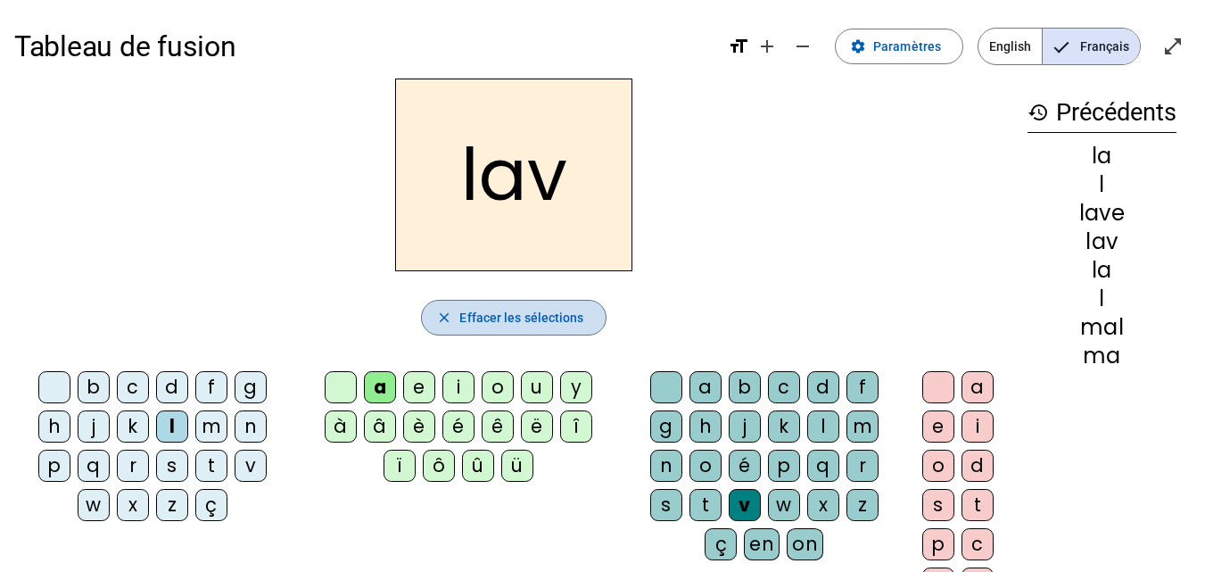
click at [550, 318] on span "Effacer les sélections" at bounding box center [521, 317] width 124 height 21
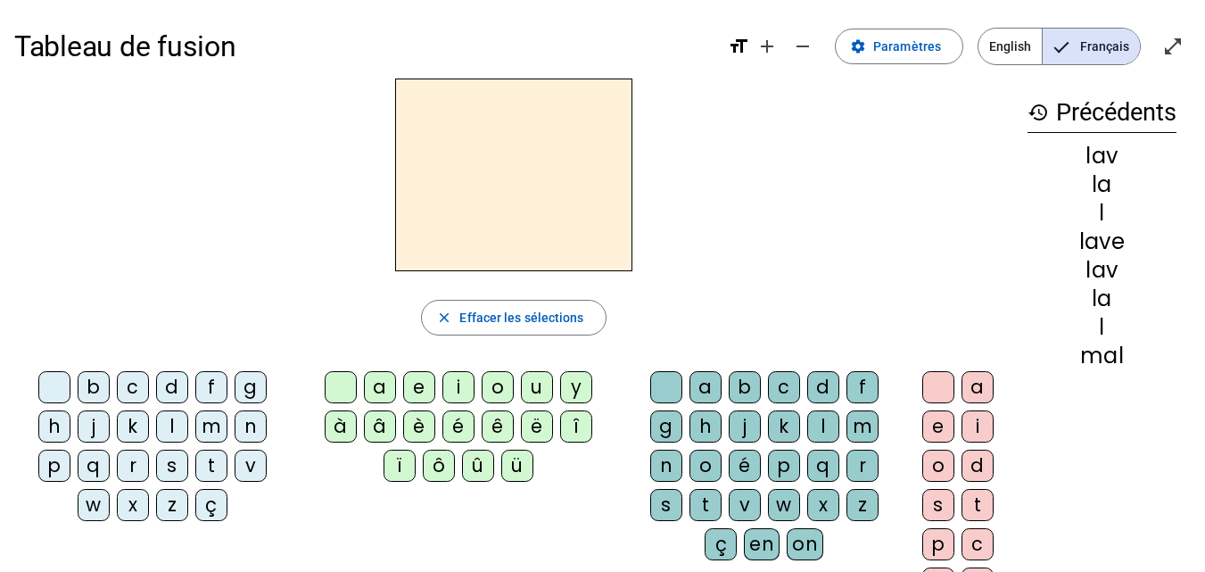
click at [63, 464] on div "p" at bounding box center [54, 466] width 32 height 32
click at [382, 377] on div "a" at bounding box center [380, 387] width 32 height 32
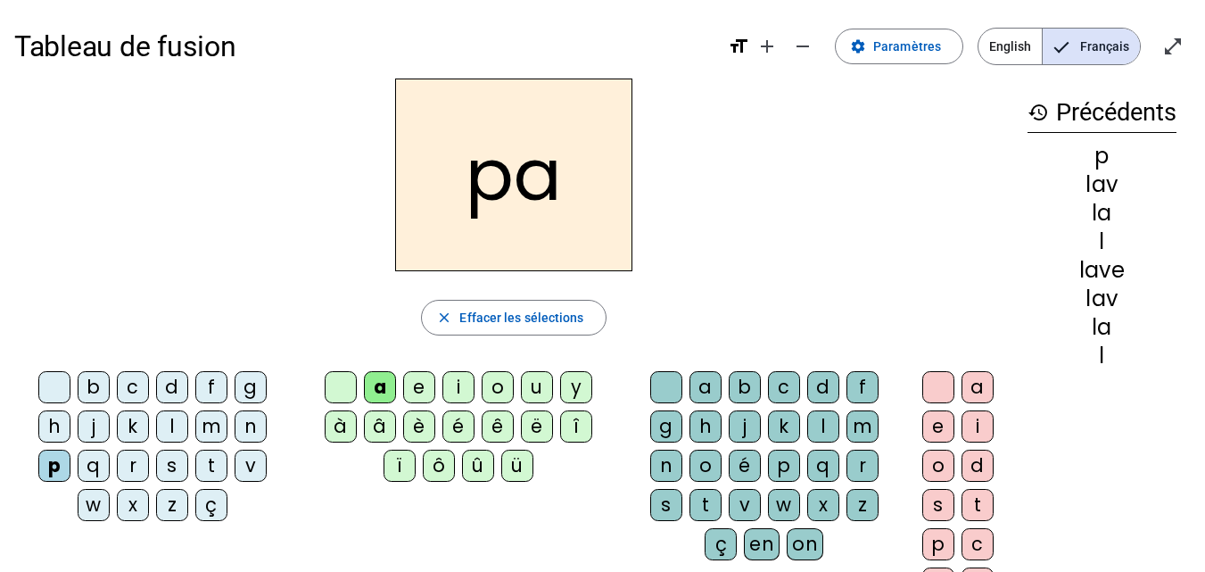
click at [658, 491] on div "s" at bounding box center [666, 505] width 32 height 32
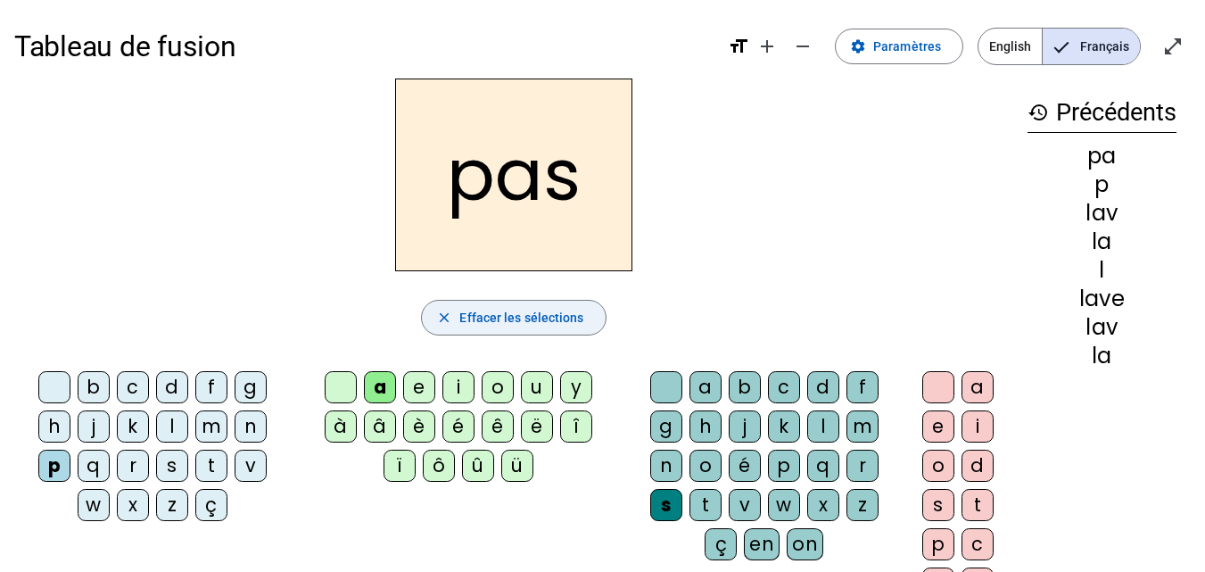
click at [568, 319] on span "Effacer les sélections" at bounding box center [521, 317] width 124 height 21
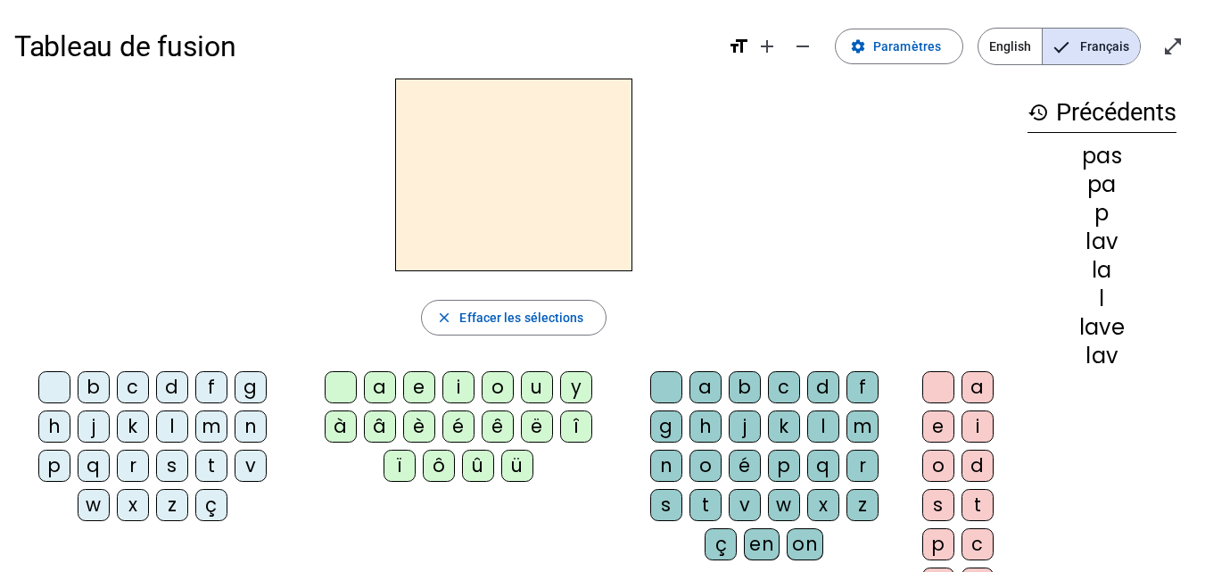
click at [126, 468] on div "r" at bounding box center [133, 466] width 32 height 32
click at [384, 383] on div "a" at bounding box center [380, 387] width 32 height 32
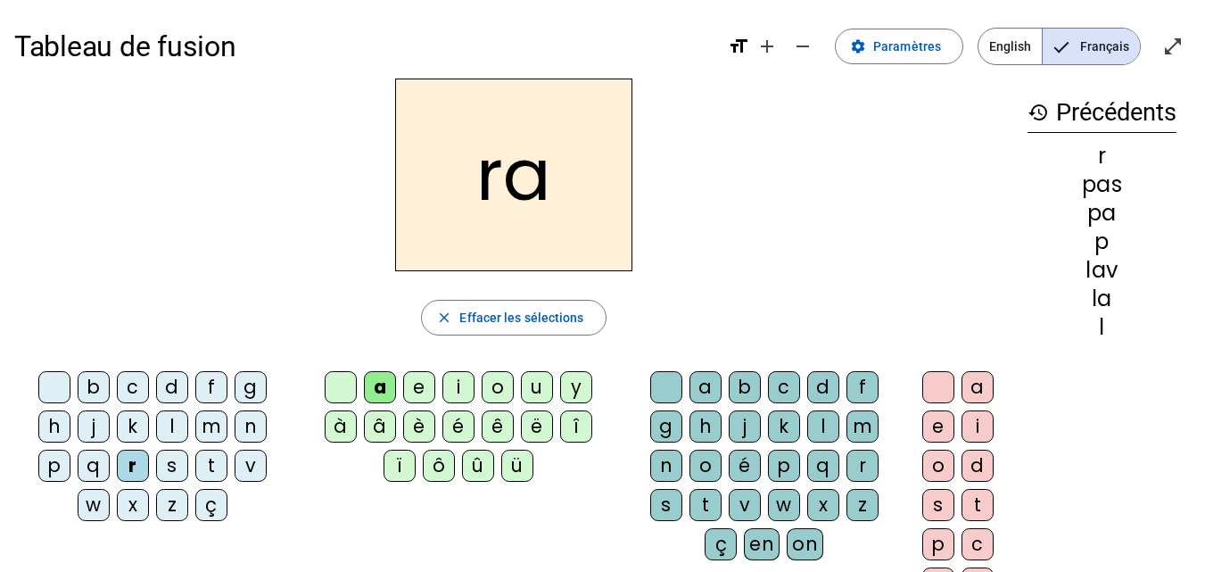
click at [704, 492] on div "t" at bounding box center [706, 505] width 32 height 32
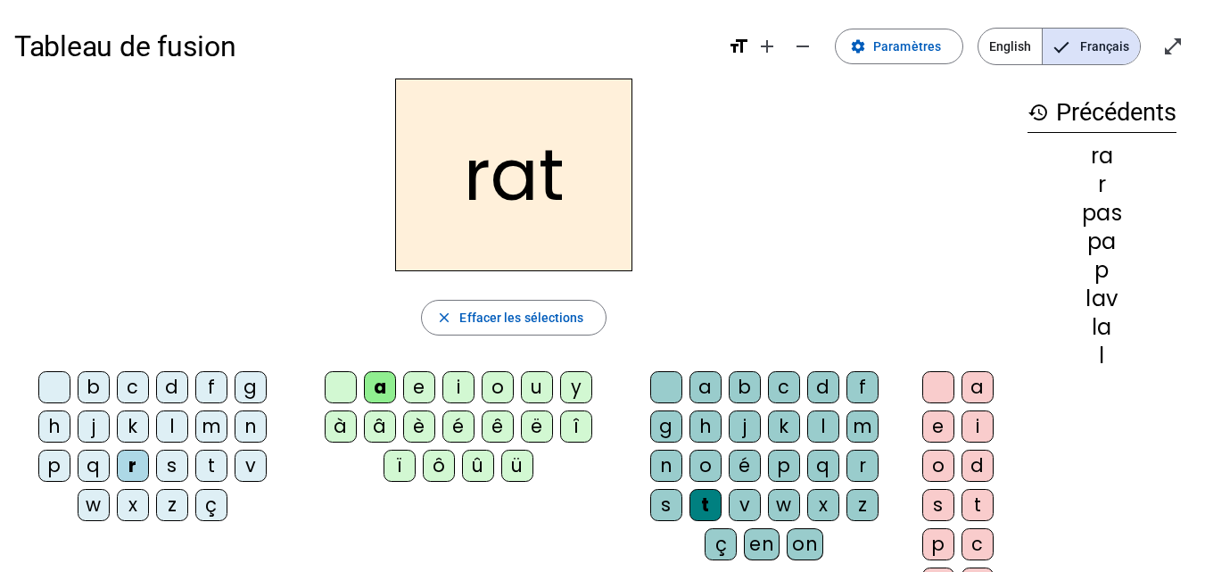
click at [941, 421] on div "e" at bounding box center [939, 426] width 32 height 32
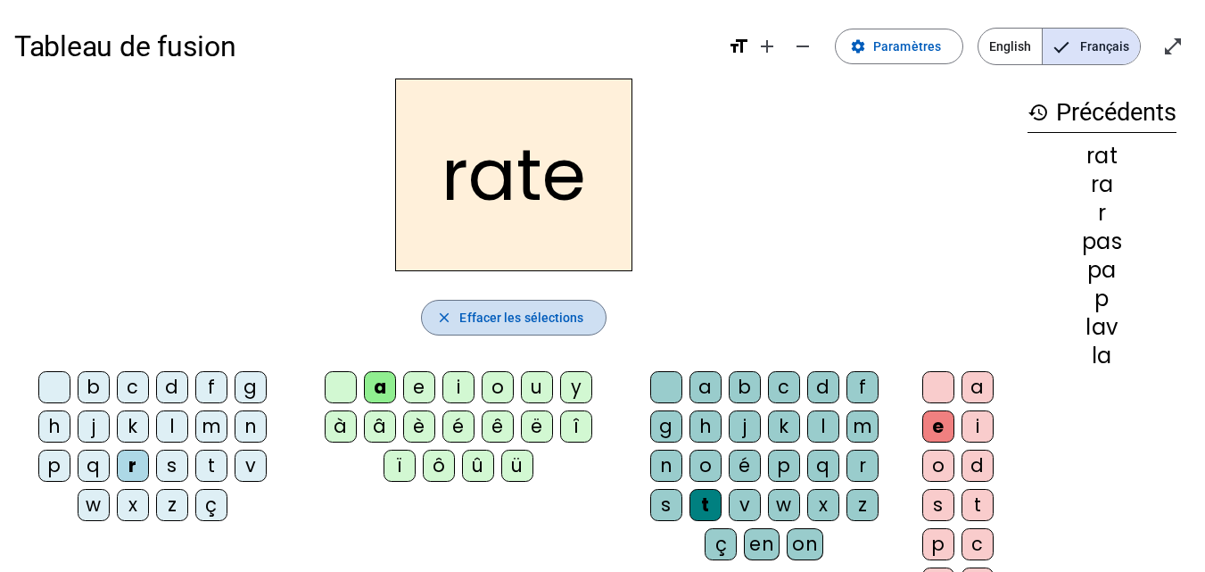
click at [585, 315] on span "button" at bounding box center [513, 317] width 183 height 43
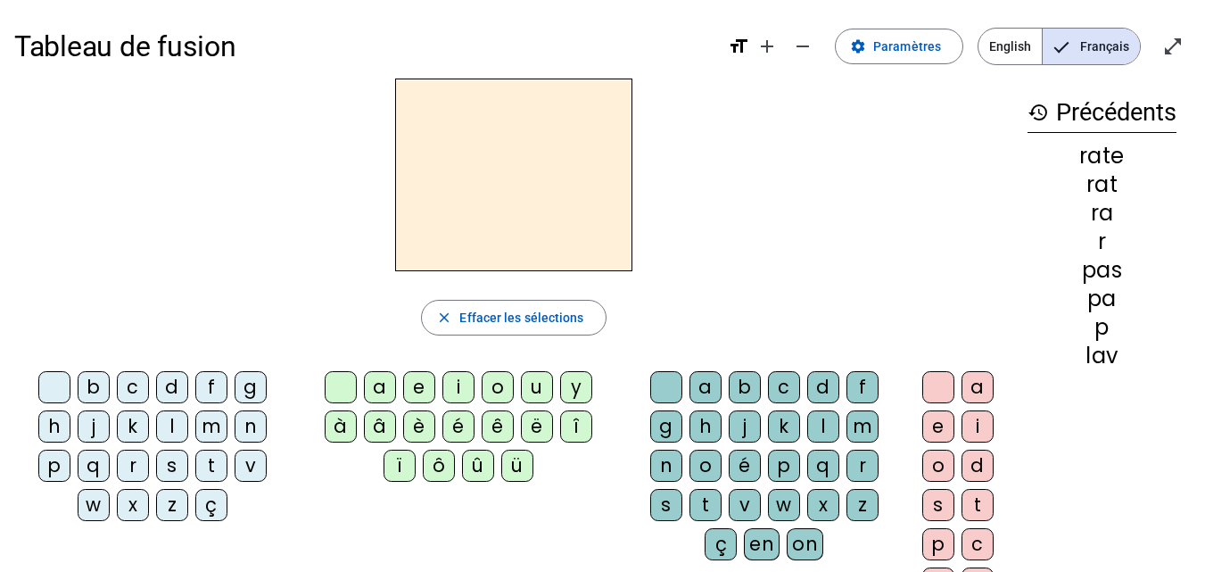
click at [170, 433] on div "l" at bounding box center [172, 426] width 32 height 32
click at [380, 392] on div "a" at bounding box center [380, 387] width 32 height 32
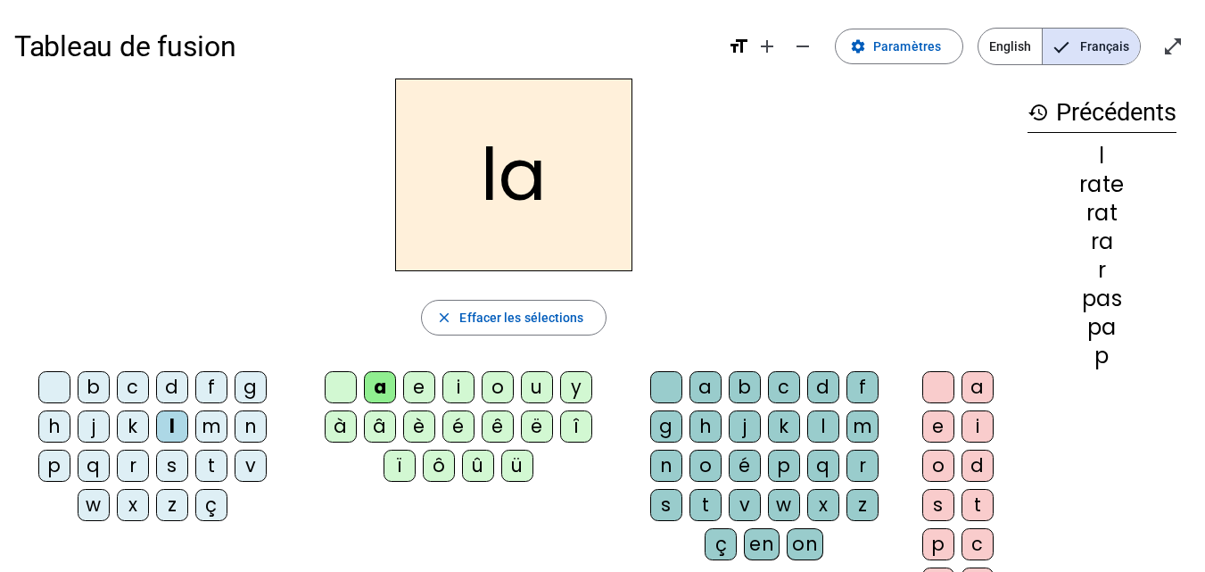
click at [748, 505] on div "v" at bounding box center [745, 505] width 32 height 32
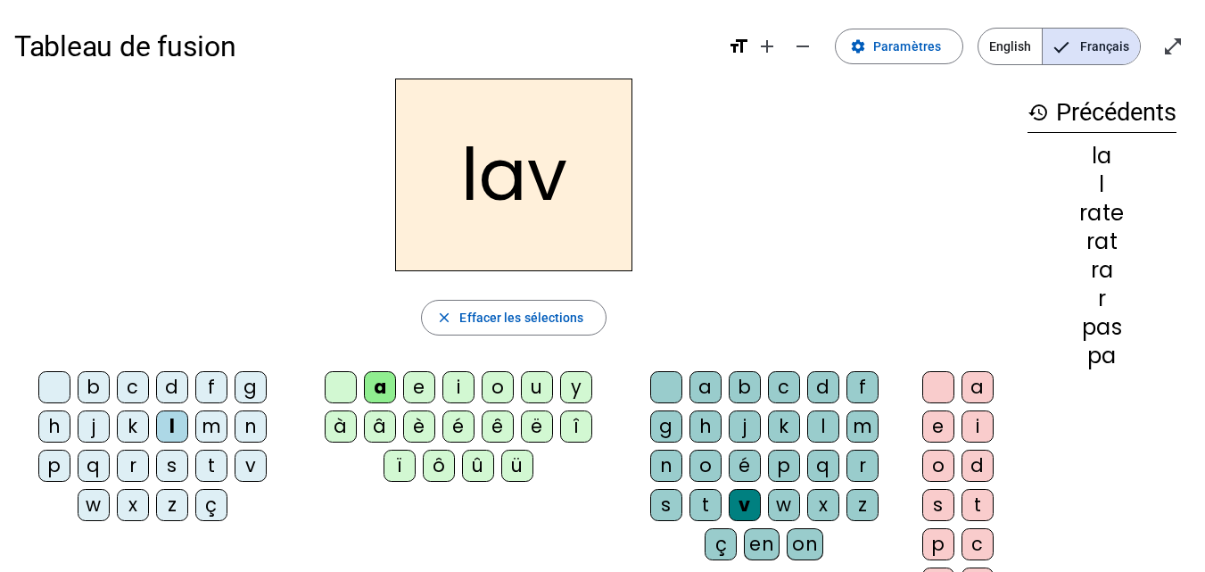
click at [938, 424] on div "e" at bounding box center [939, 426] width 32 height 32
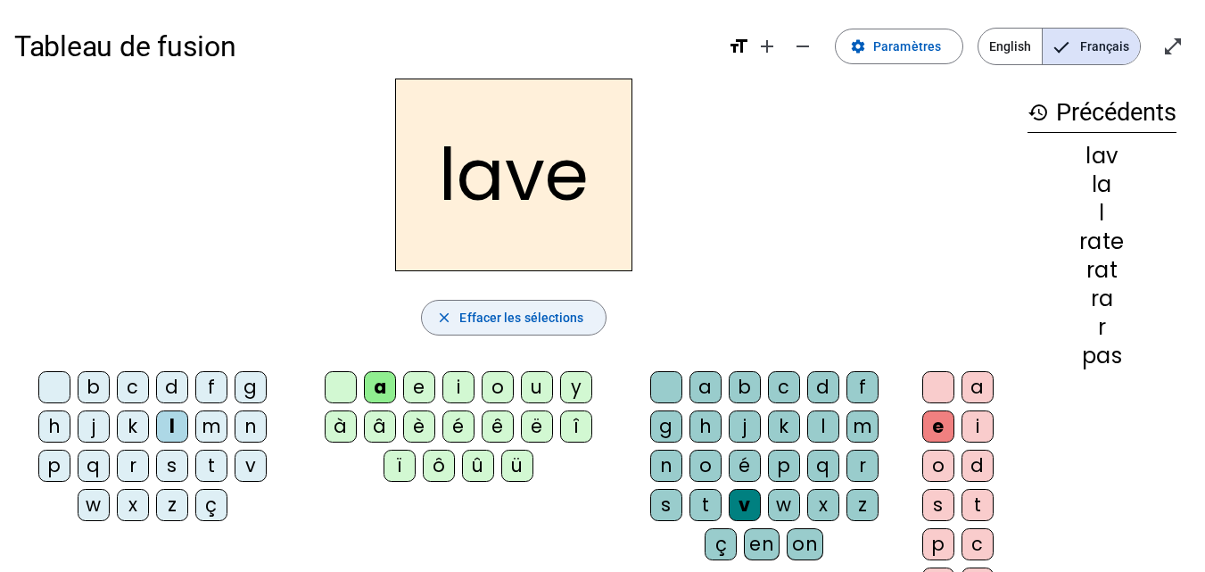
click at [585, 318] on span "button" at bounding box center [513, 317] width 183 height 43
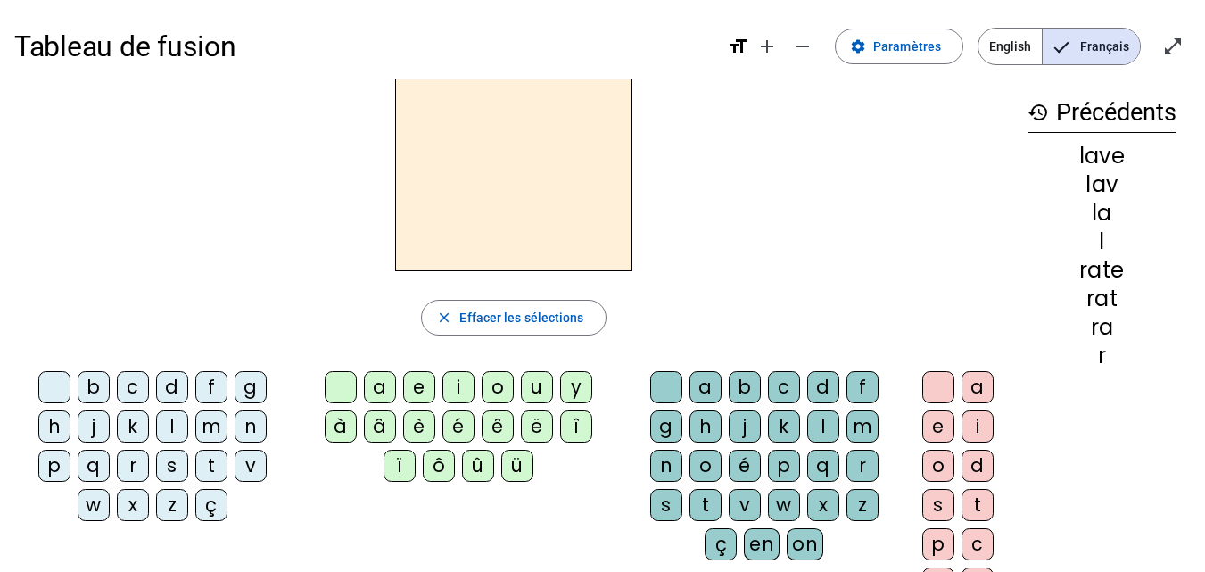
click at [252, 464] on div "v" at bounding box center [251, 466] width 32 height 32
click at [372, 385] on div "a" at bounding box center [380, 387] width 32 height 32
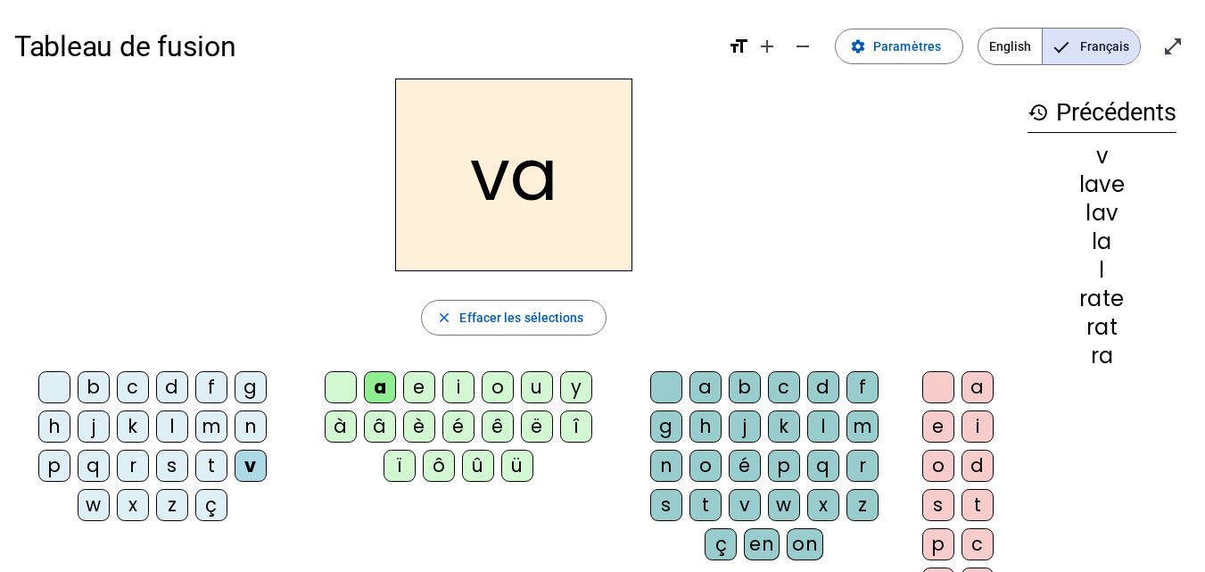
click at [665, 496] on div "s" at bounding box center [666, 505] width 32 height 32
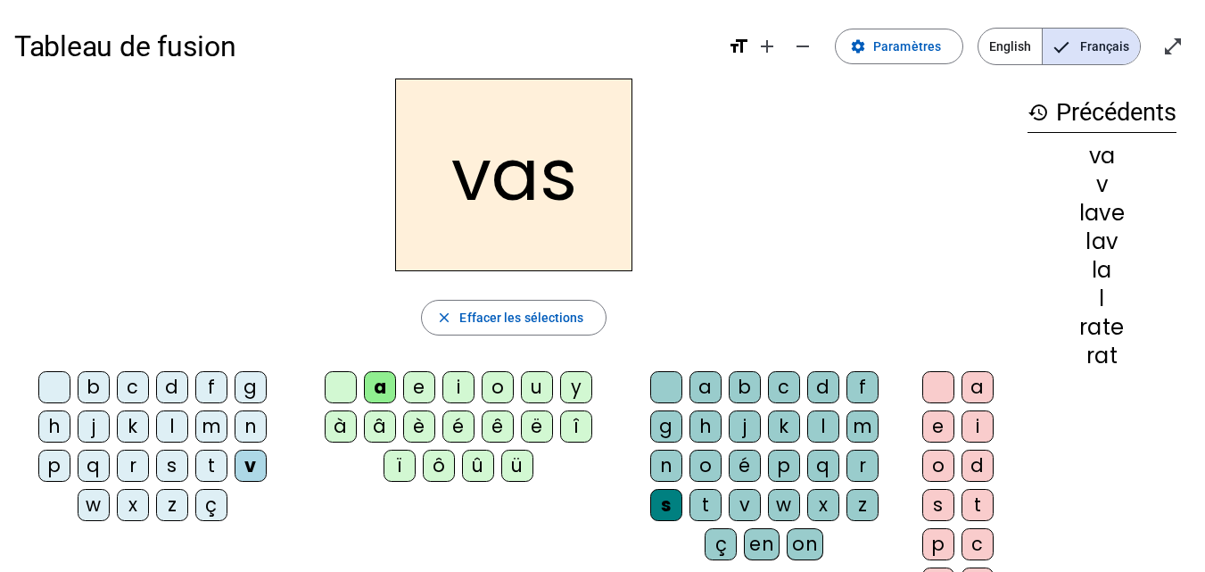
click at [942, 418] on div "e" at bounding box center [939, 426] width 32 height 32
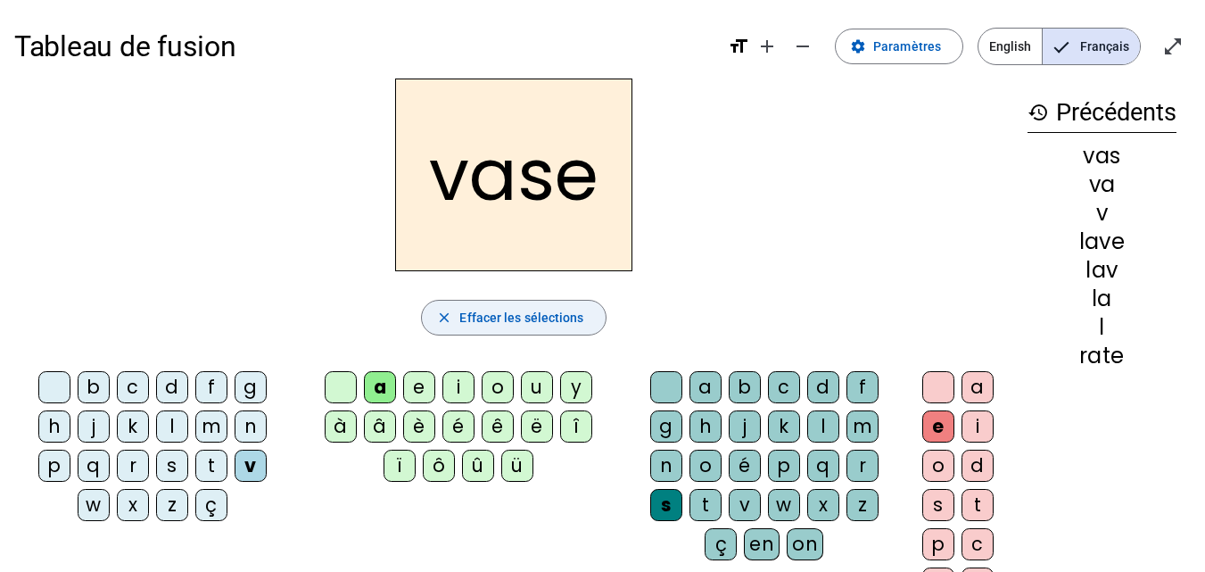
click at [584, 318] on span "button" at bounding box center [513, 317] width 183 height 43
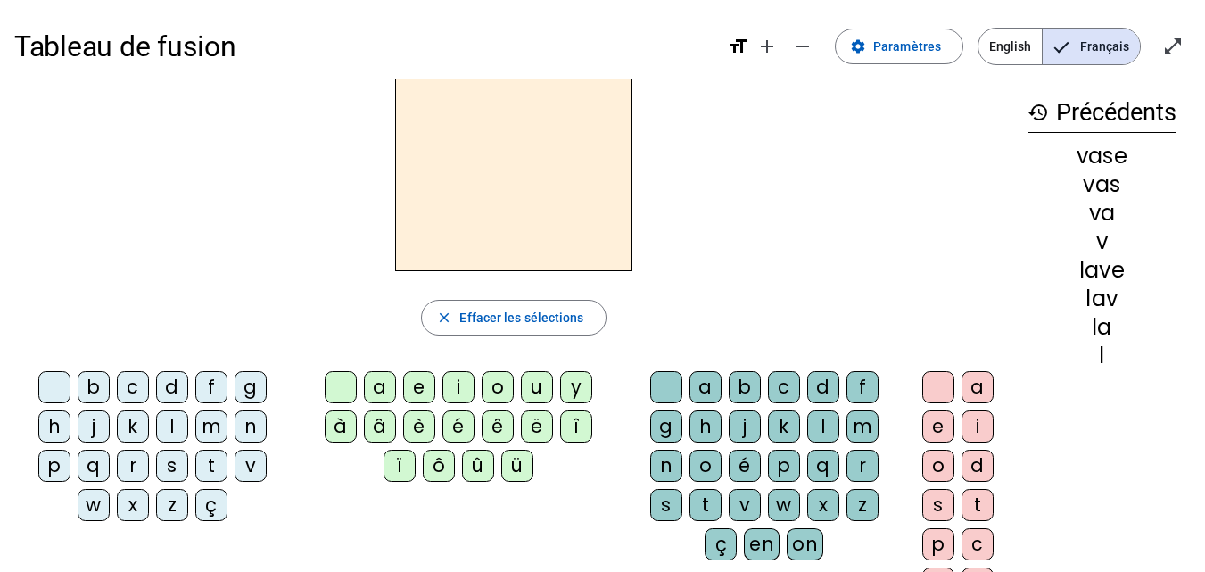
click at [242, 471] on div "v" at bounding box center [251, 466] width 32 height 32
click at [390, 389] on div "a" at bounding box center [380, 387] width 32 height 32
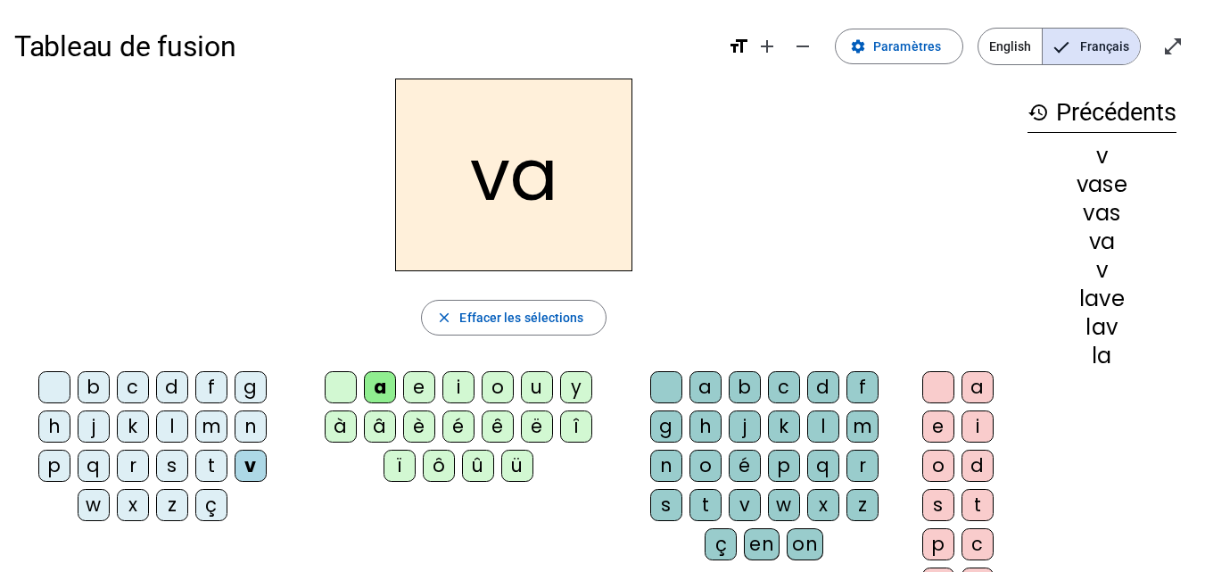
click at [858, 491] on div "z" at bounding box center [863, 505] width 32 height 32
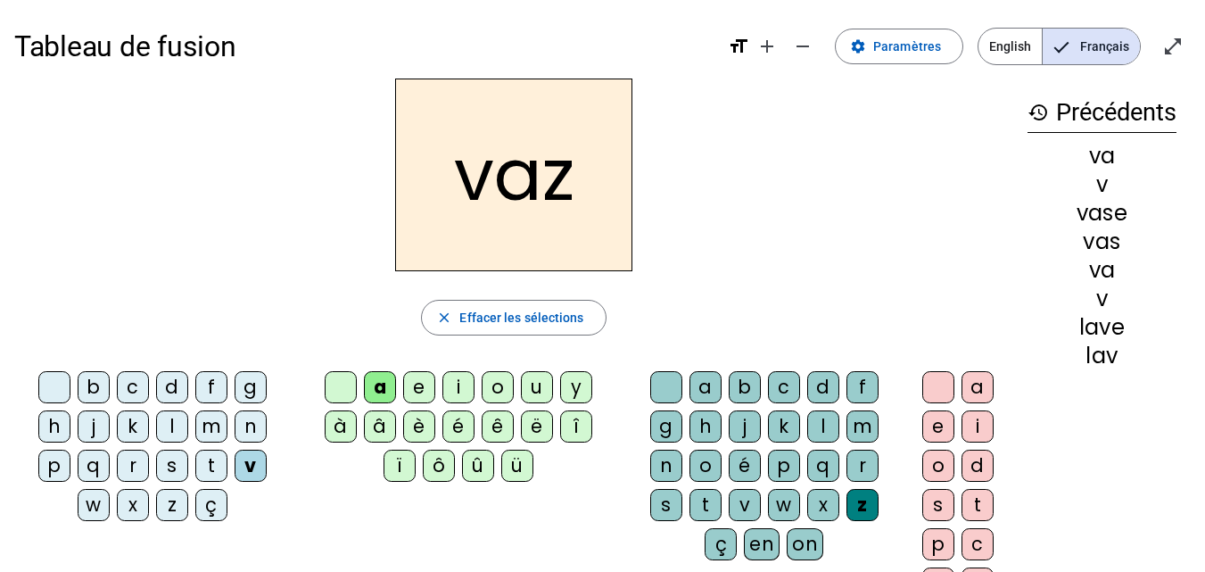
drag, startPoint x: 939, startPoint y: 418, endPoint x: 912, endPoint y: 385, distance: 43.8
click at [939, 418] on div "e" at bounding box center [939, 426] width 32 height 32
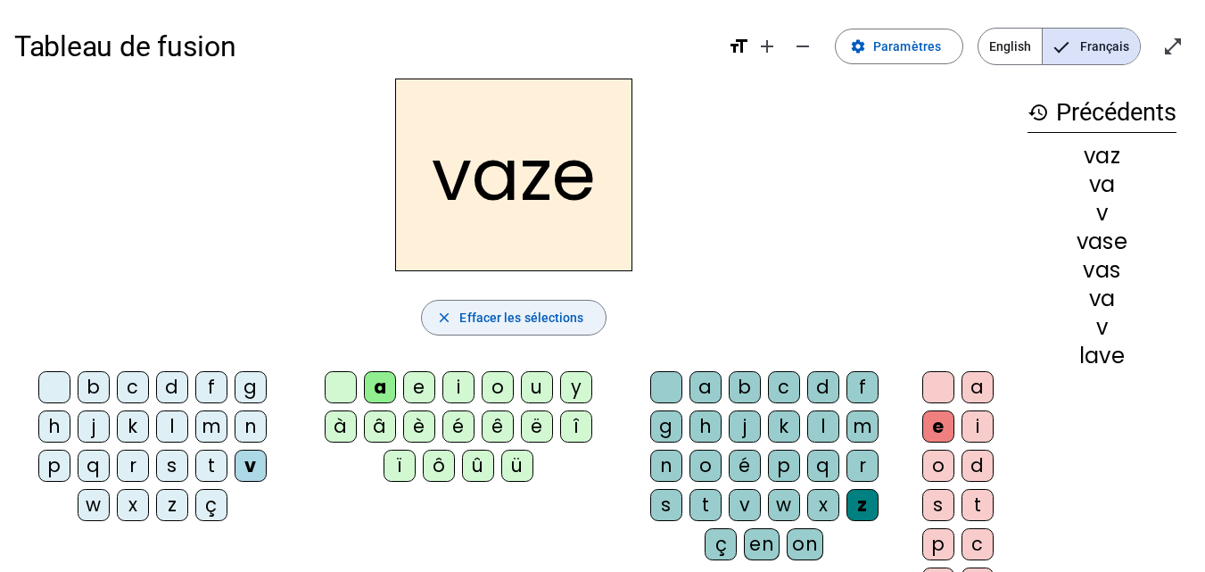
click at [481, 319] on span "Effacer les sélections" at bounding box center [521, 317] width 124 height 21
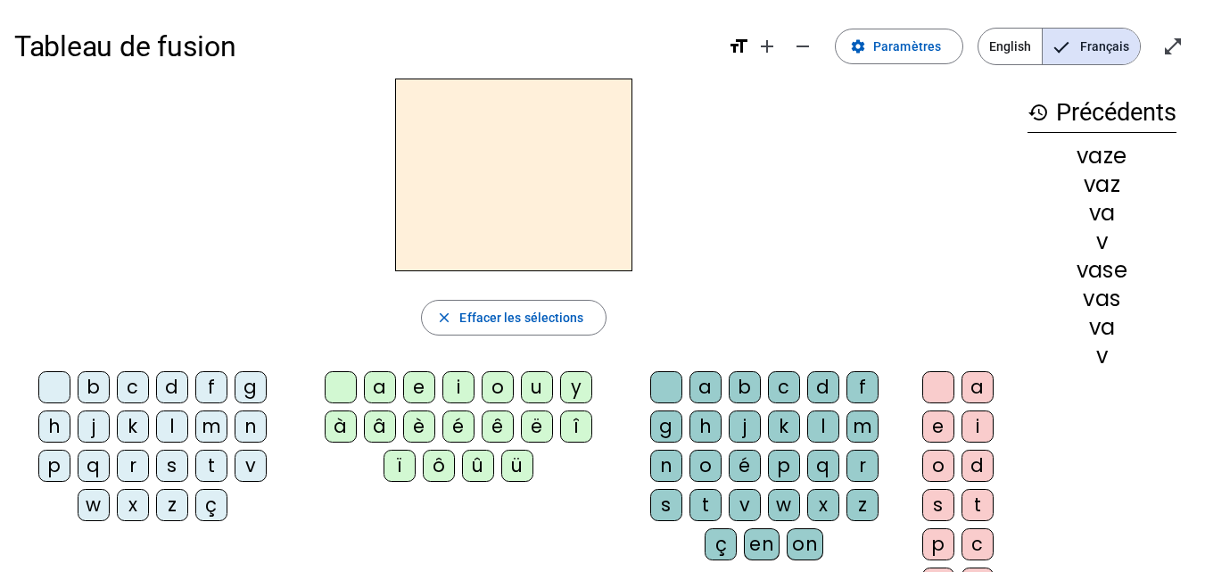
click at [249, 462] on div "v" at bounding box center [251, 466] width 32 height 32
click at [376, 390] on div "a" at bounding box center [380, 387] width 32 height 32
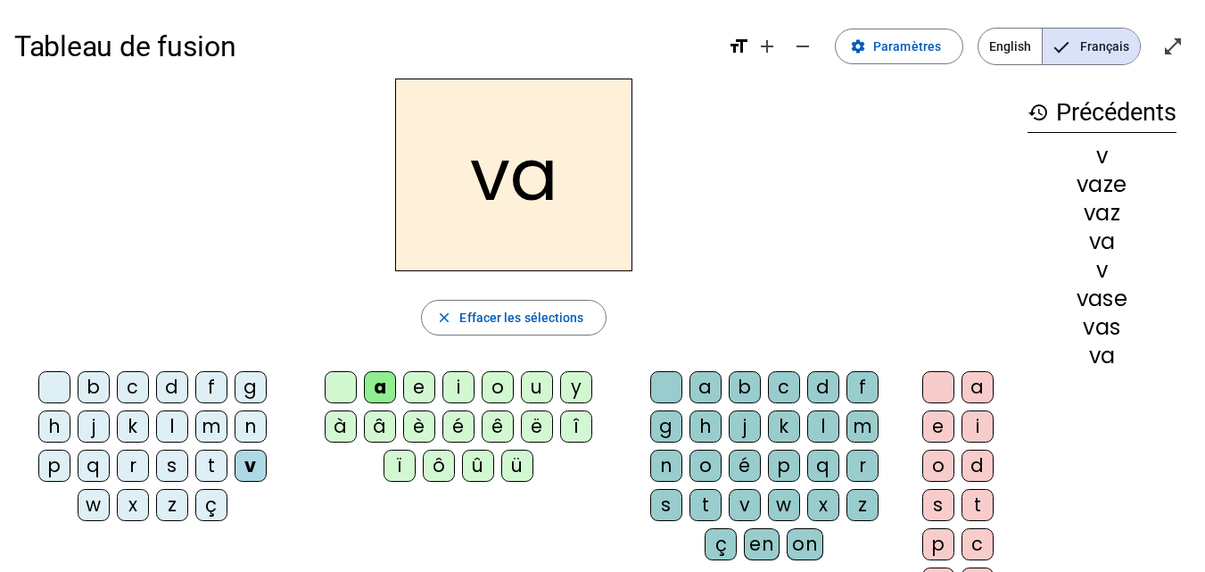
click at [666, 489] on div "s" at bounding box center [666, 505] width 32 height 32
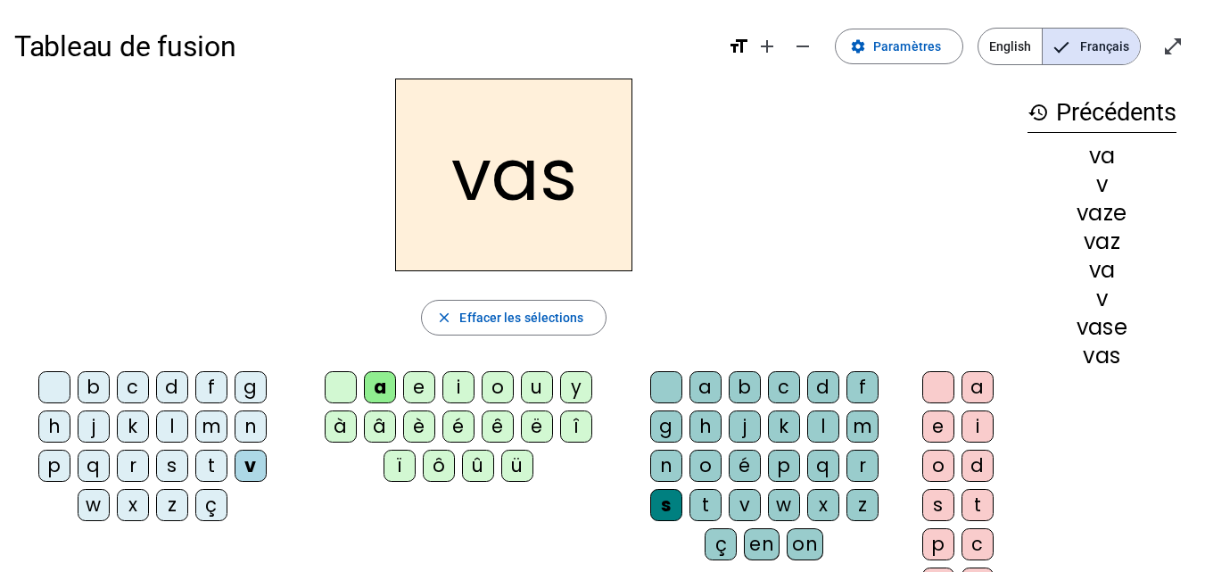
click at [938, 421] on div "e" at bounding box center [939, 426] width 32 height 32
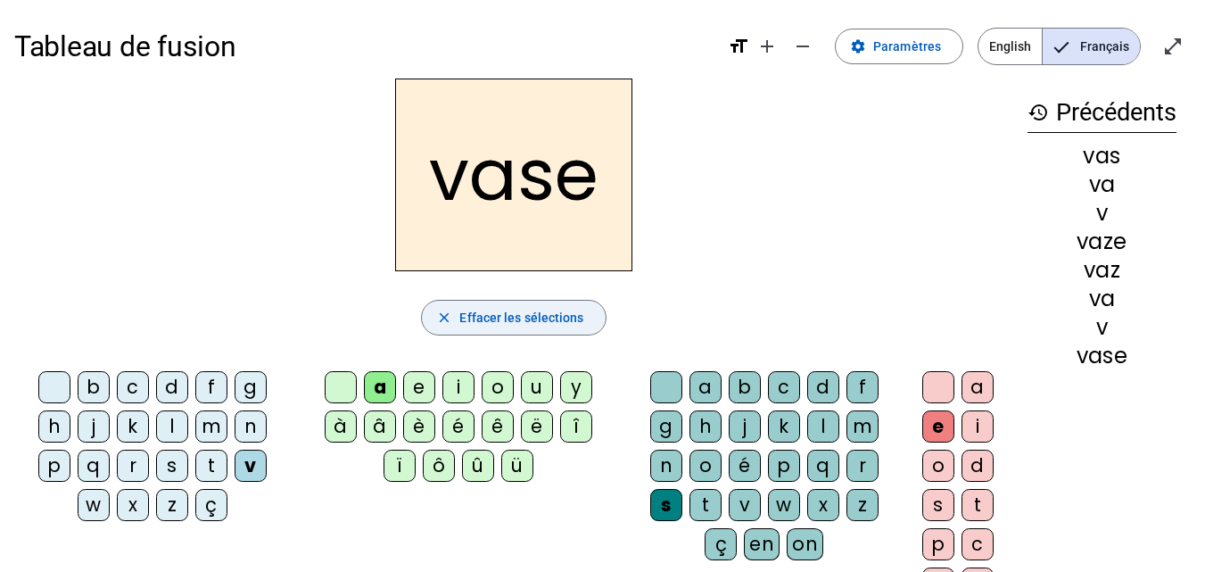
click at [500, 310] on span "Effacer les sélections" at bounding box center [521, 317] width 124 height 21
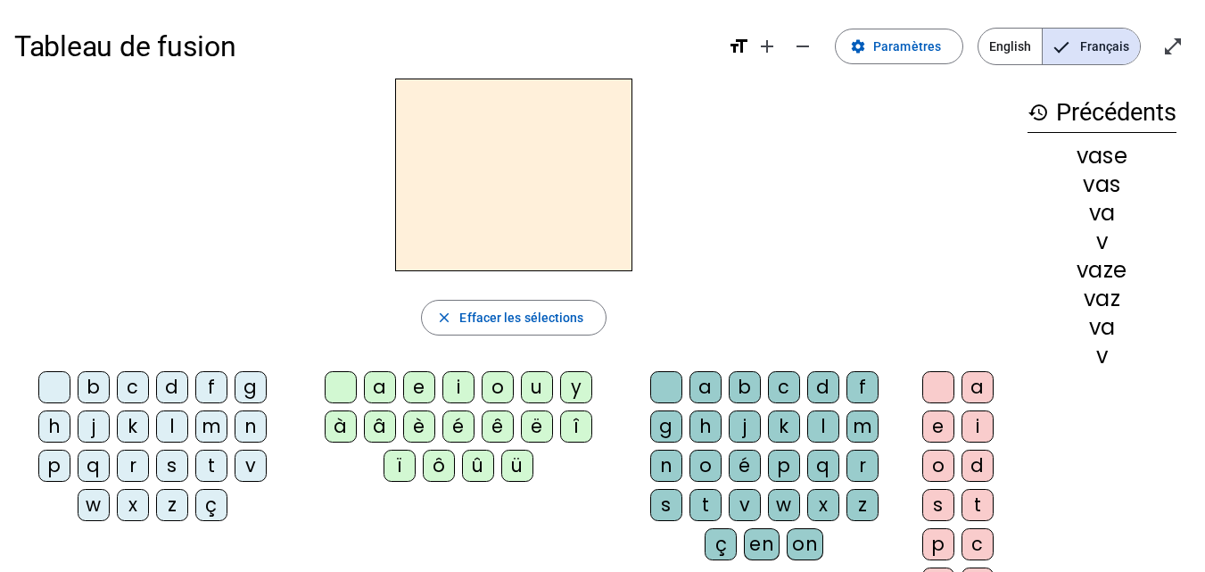
click at [124, 381] on div "c" at bounding box center [133, 387] width 32 height 32
click at [382, 385] on div "a" at bounding box center [380, 387] width 32 height 32
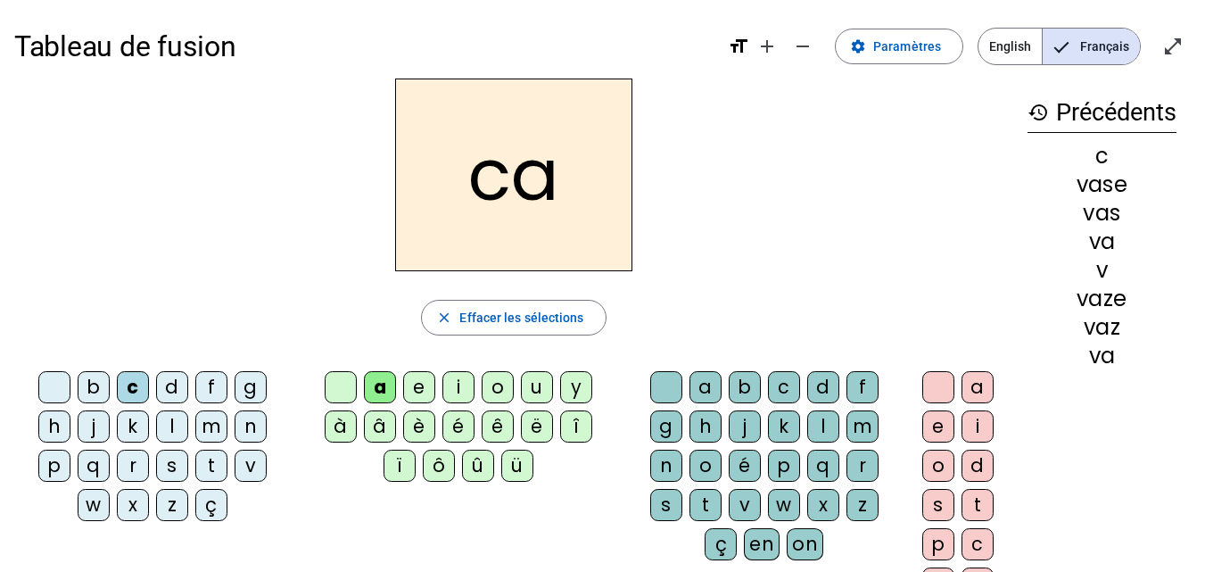
click at [661, 509] on div "s" at bounding box center [666, 505] width 32 height 32
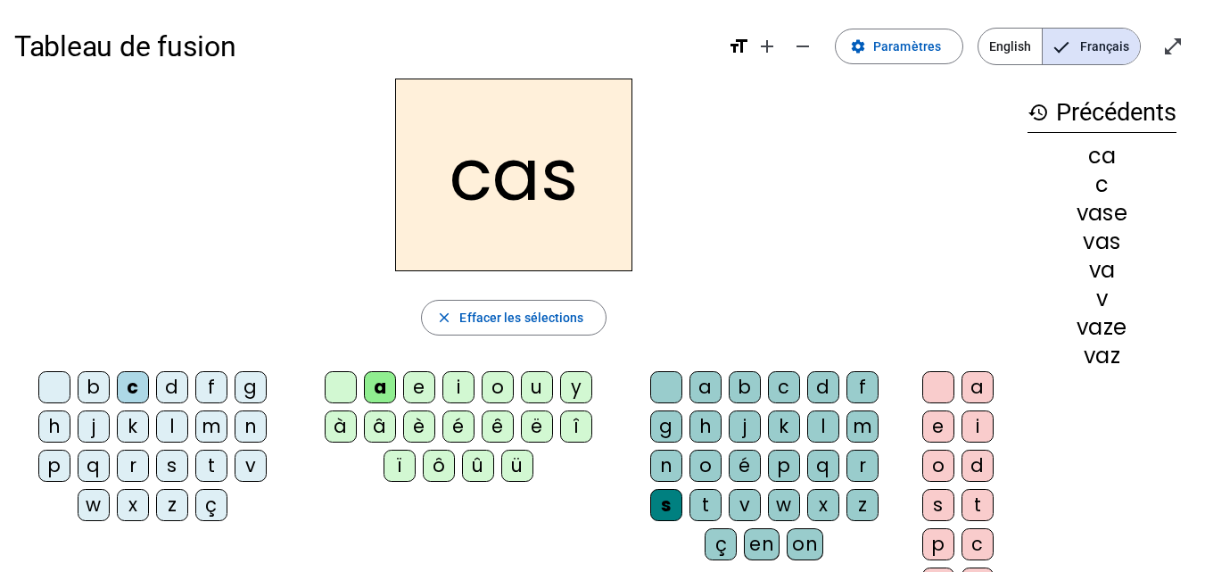
click at [933, 428] on div "e" at bounding box center [939, 426] width 32 height 32
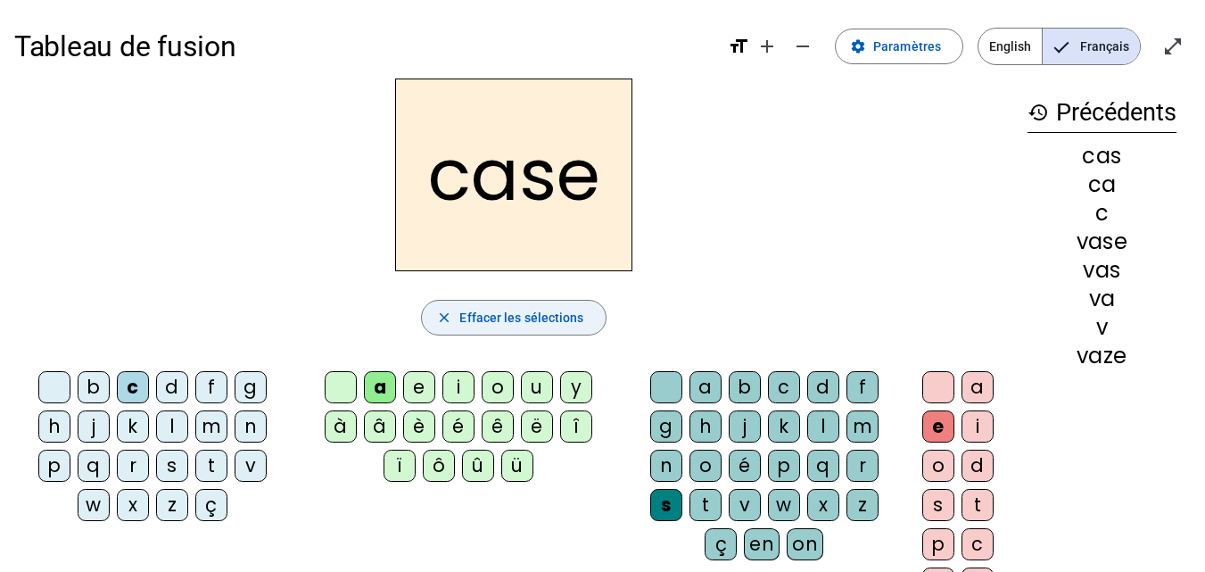
click at [479, 311] on span "Effacer les sélections" at bounding box center [521, 317] width 124 height 21
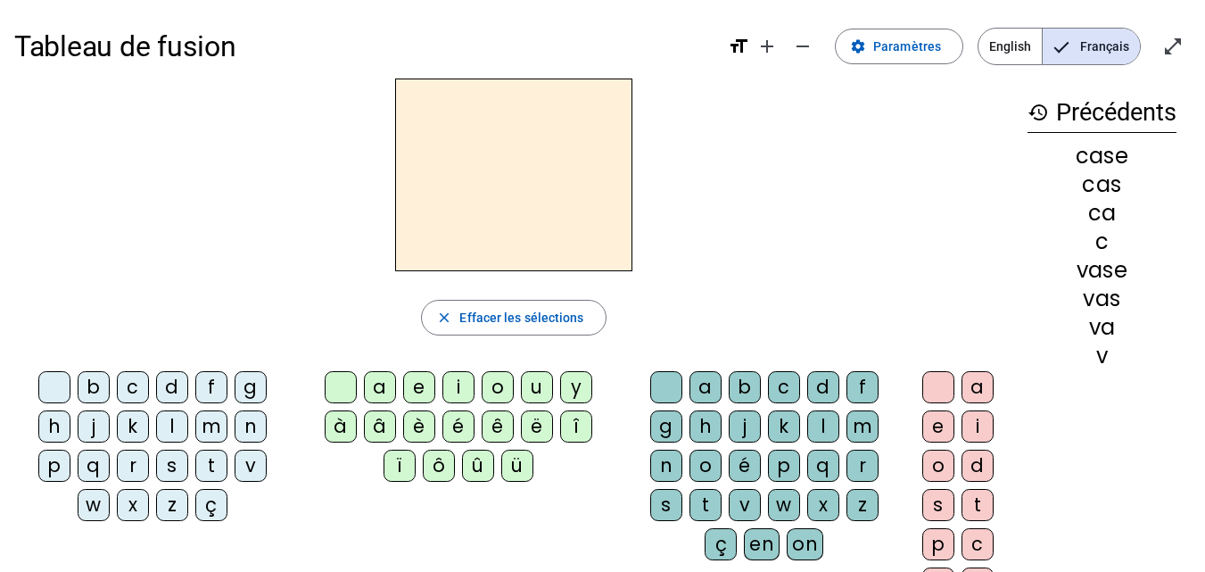
click at [54, 468] on div "p" at bounding box center [54, 466] width 32 height 32
click at [495, 387] on div "o" at bounding box center [498, 387] width 32 height 32
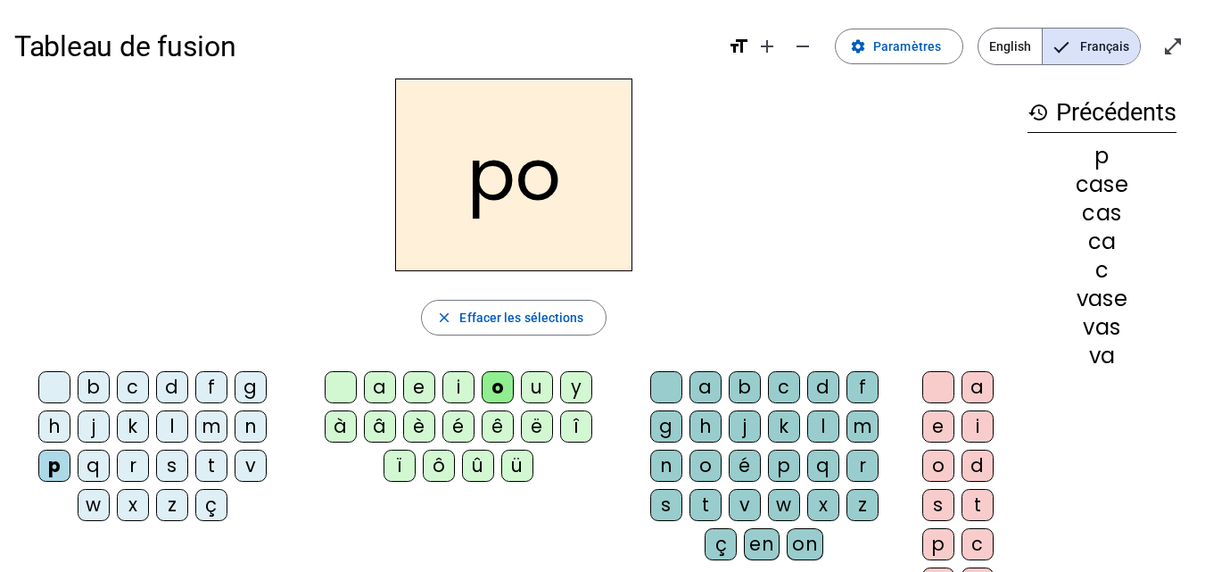
click at [666, 508] on div "s" at bounding box center [666, 505] width 32 height 32
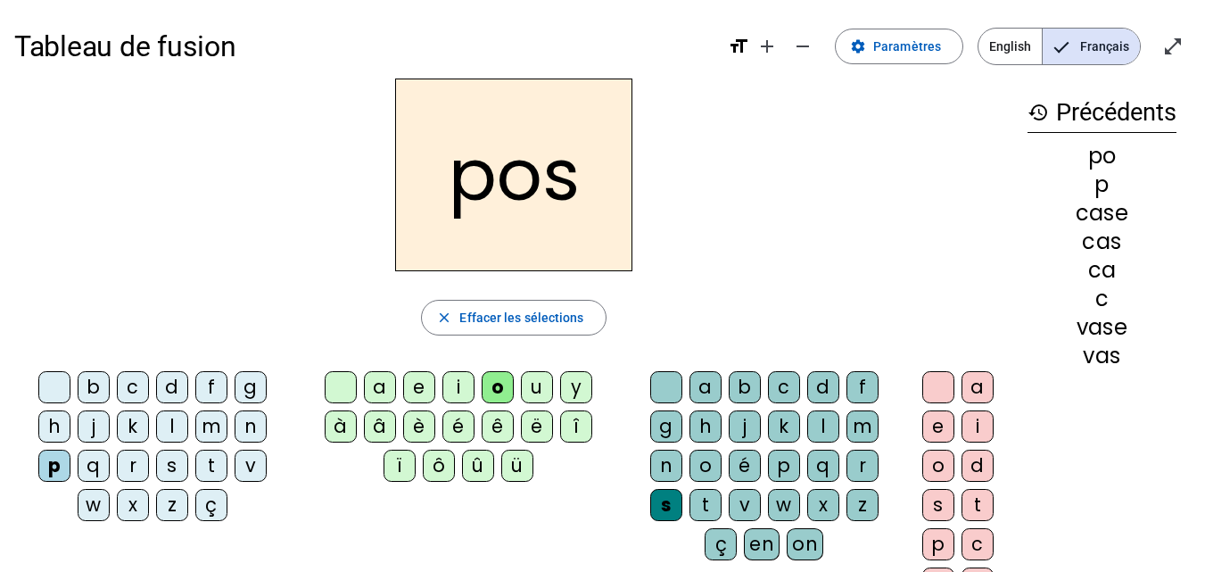
click at [941, 426] on div "e" at bounding box center [939, 426] width 32 height 32
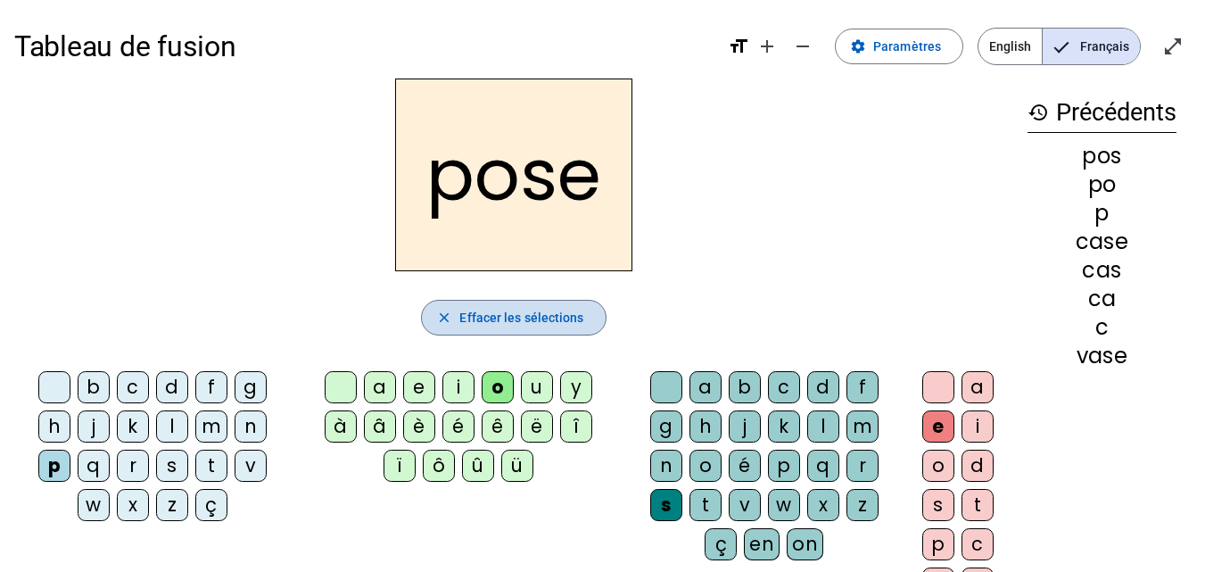
click at [530, 310] on span "Effacer les sélections" at bounding box center [521, 317] width 124 height 21
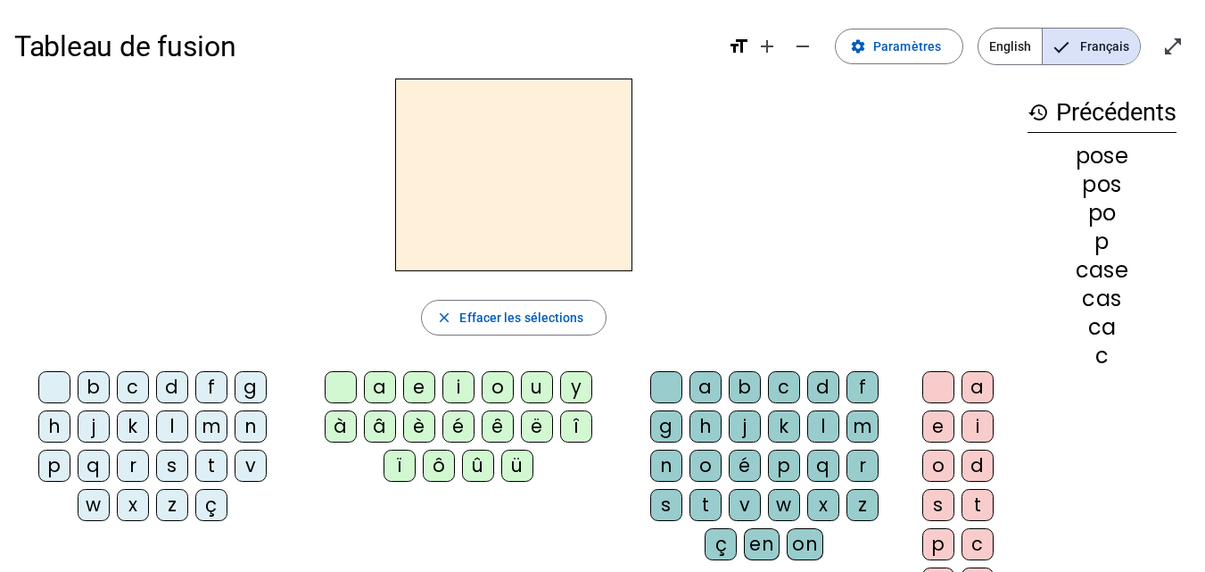
click at [132, 462] on div "r" at bounding box center [133, 466] width 32 height 32
click at [533, 390] on div "u" at bounding box center [537, 387] width 32 height 32
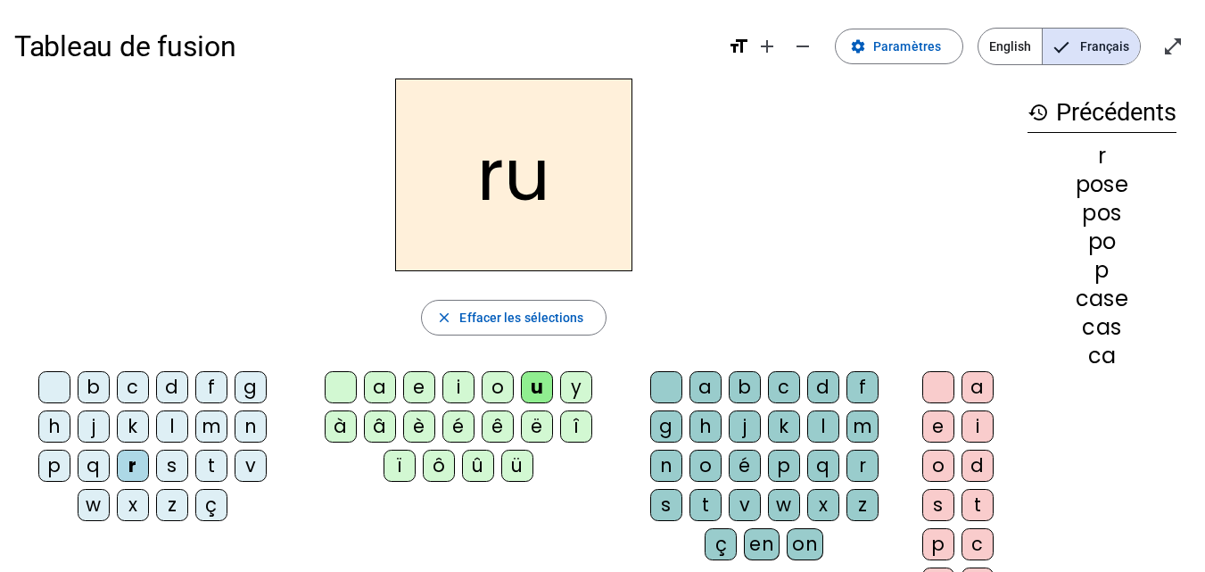
click at [669, 503] on div "s" at bounding box center [666, 505] width 32 height 32
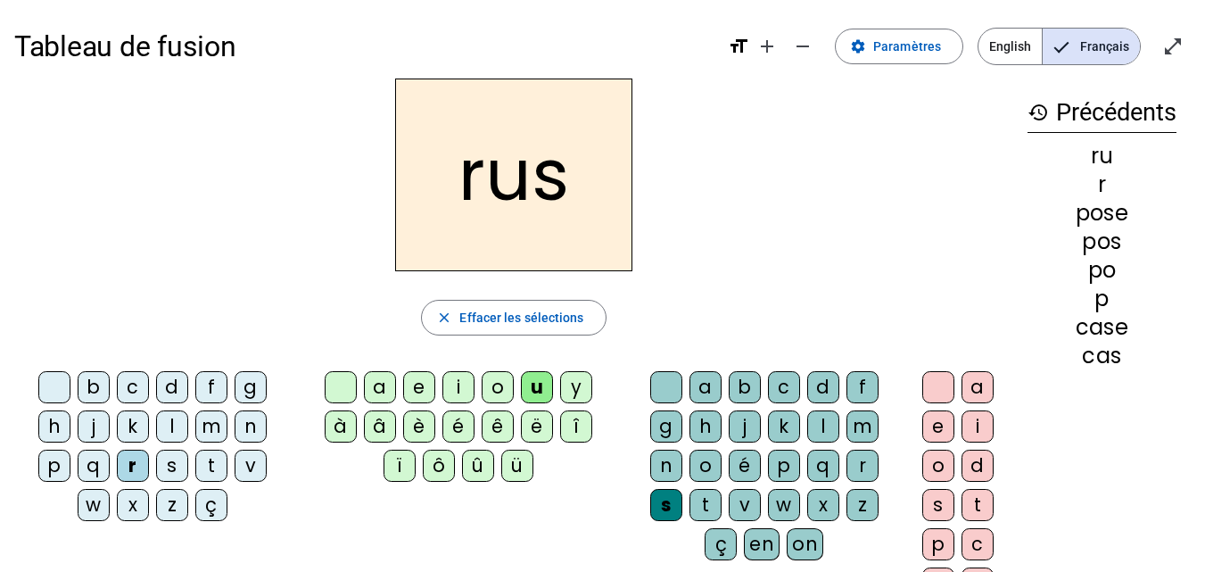
click at [941, 422] on div "e" at bounding box center [939, 426] width 32 height 32
